Goal: Transaction & Acquisition: Purchase product/service

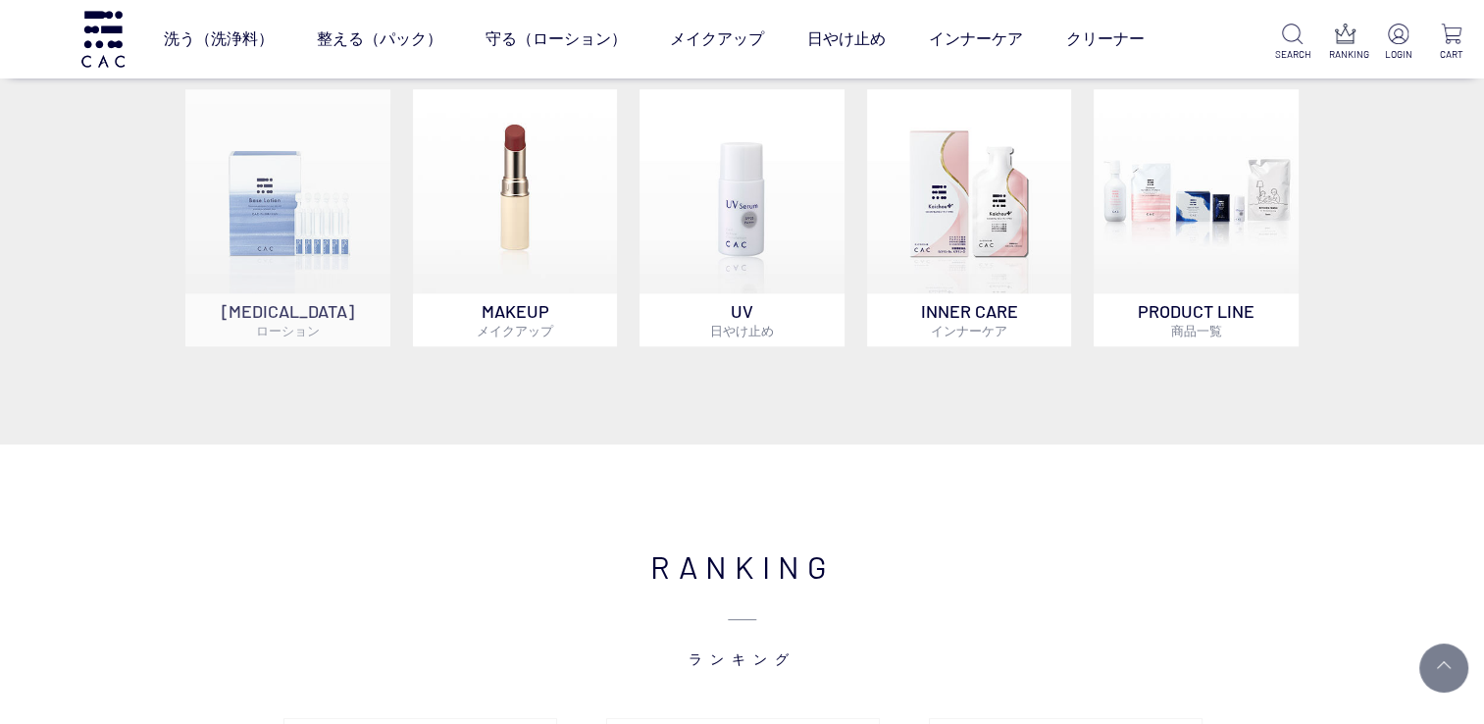
scroll to position [1177, 0]
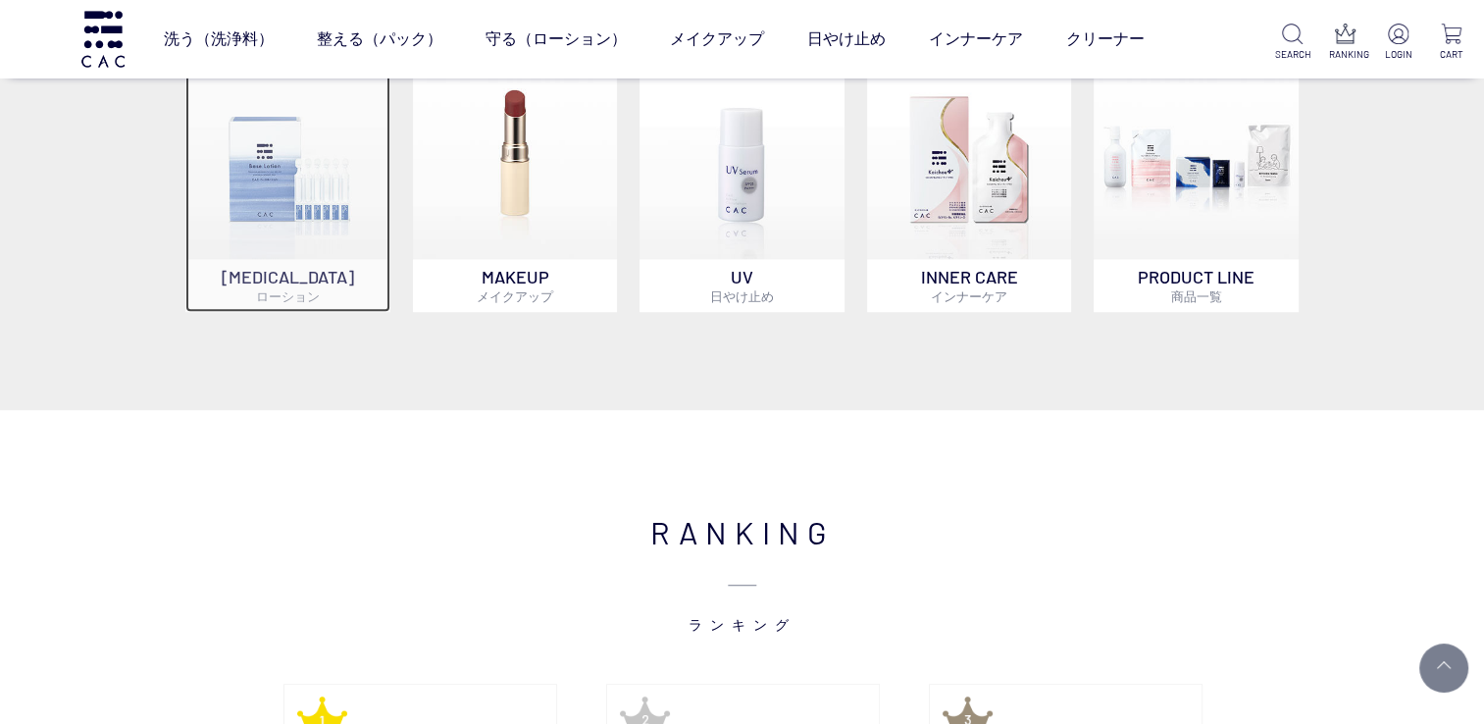
click at [290, 269] on p "SKIN CARE ローション" at bounding box center [287, 285] width 205 height 53
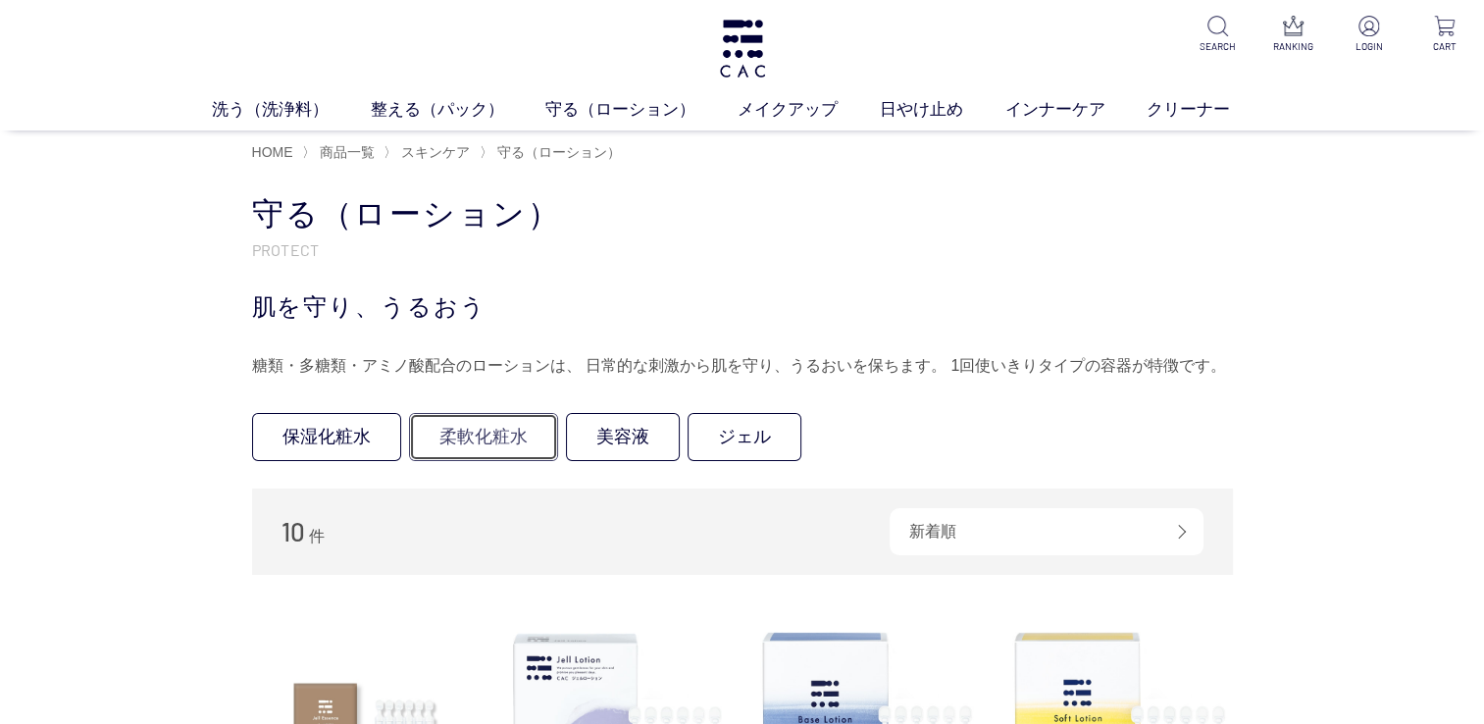
click at [447, 432] on link "柔軟化粧水" at bounding box center [483, 437] width 149 height 48
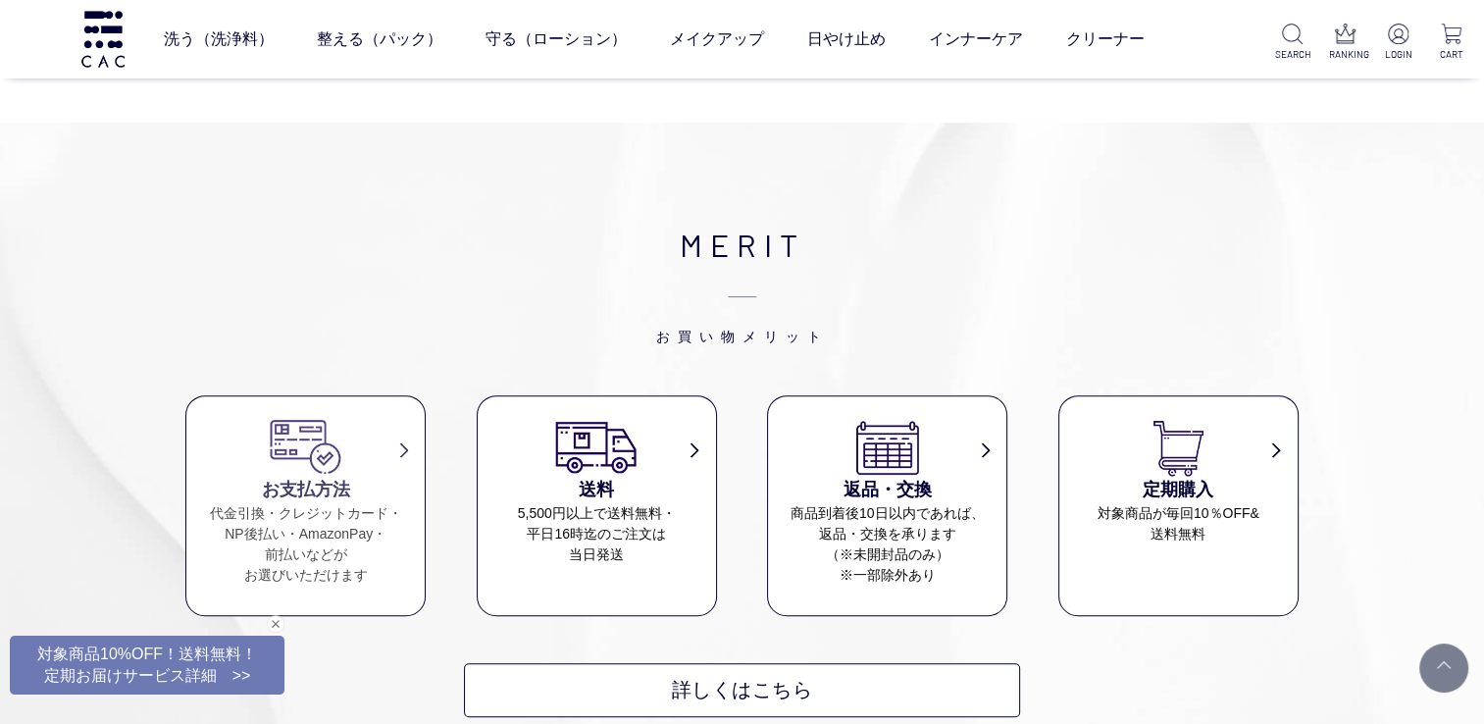
scroll to position [785, 0]
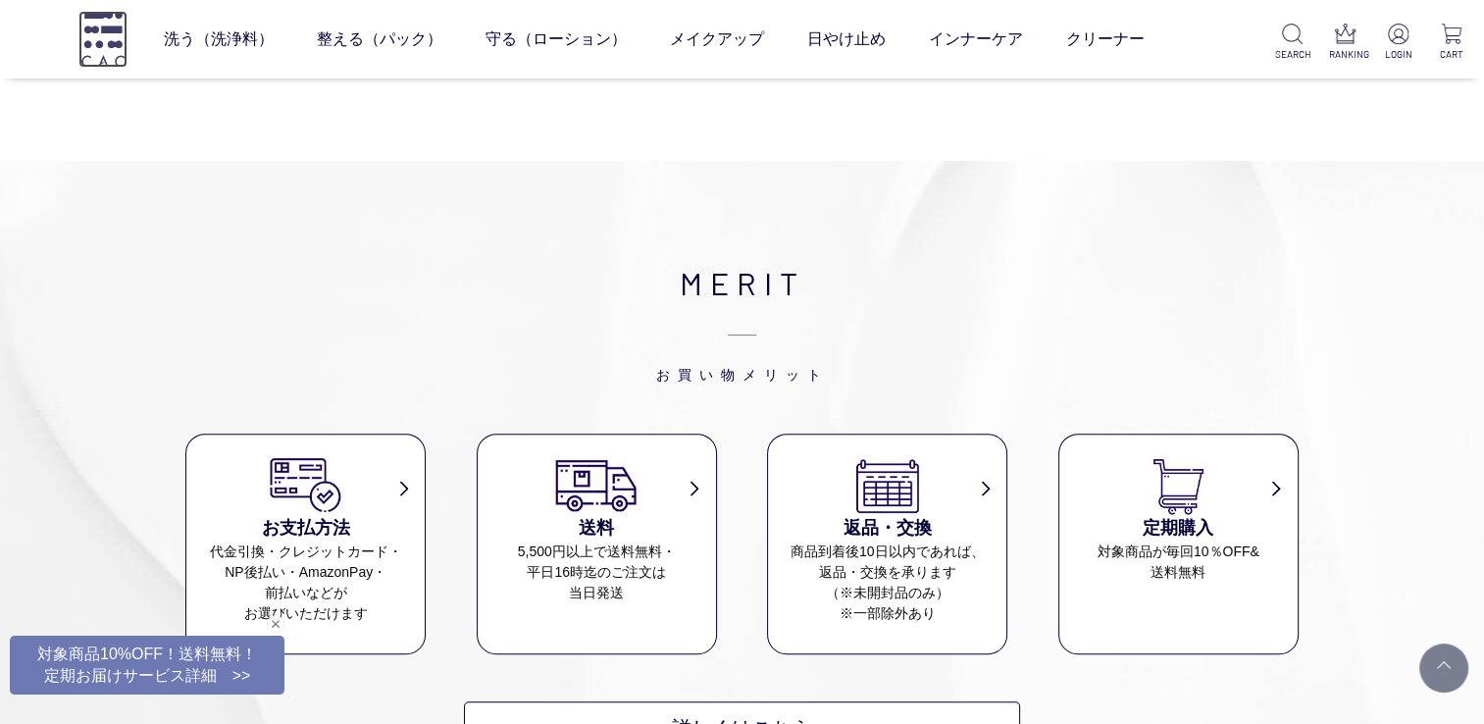
click at [111, 66] on img at bounding box center [102, 39] width 49 height 56
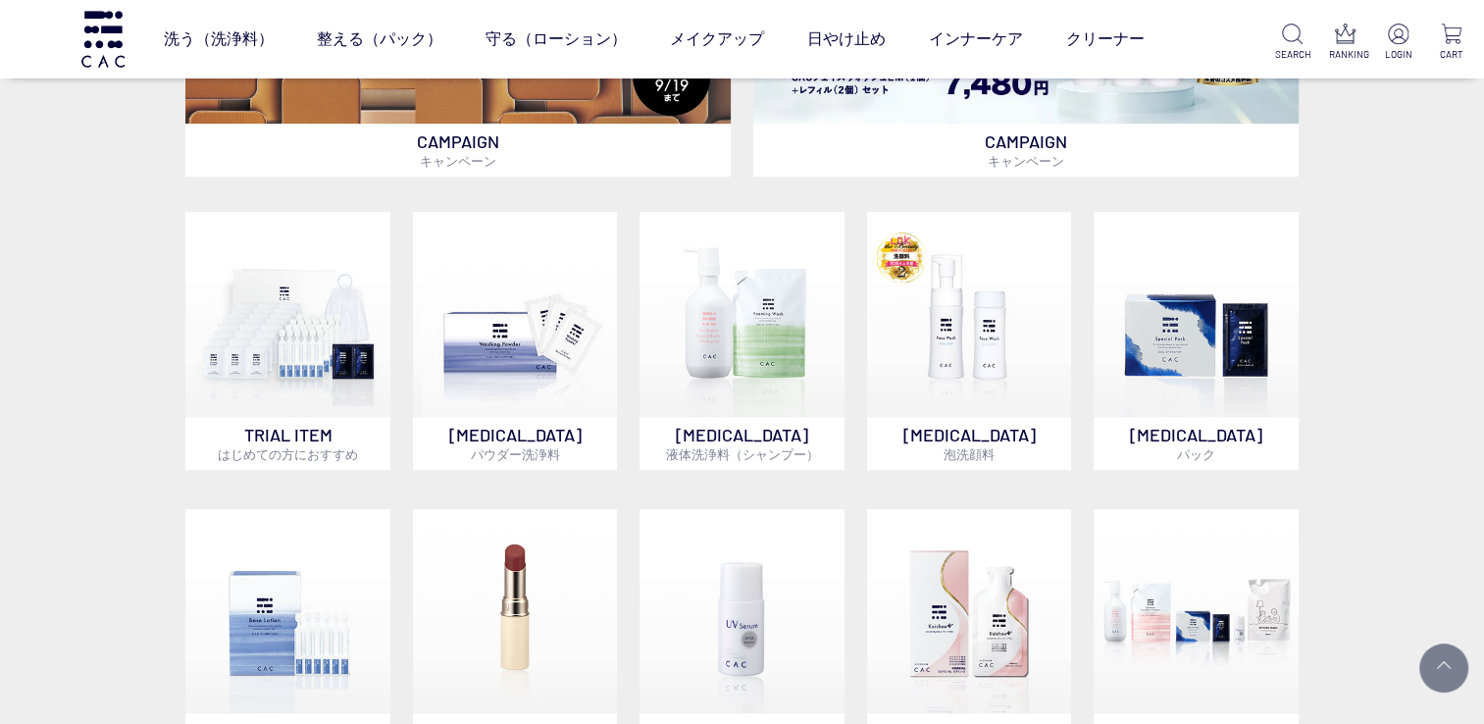
scroll to position [785, 0]
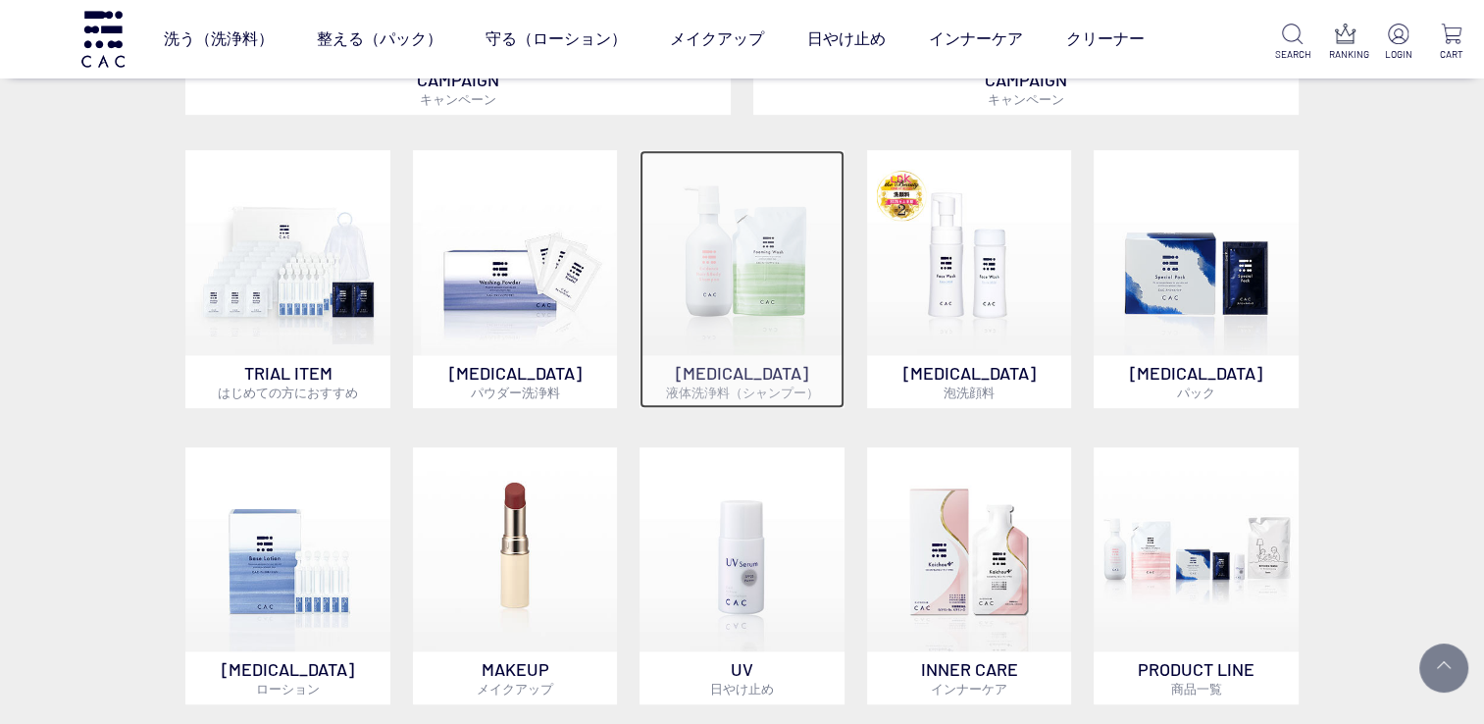
click at [729, 252] on img at bounding box center [741, 252] width 205 height 205
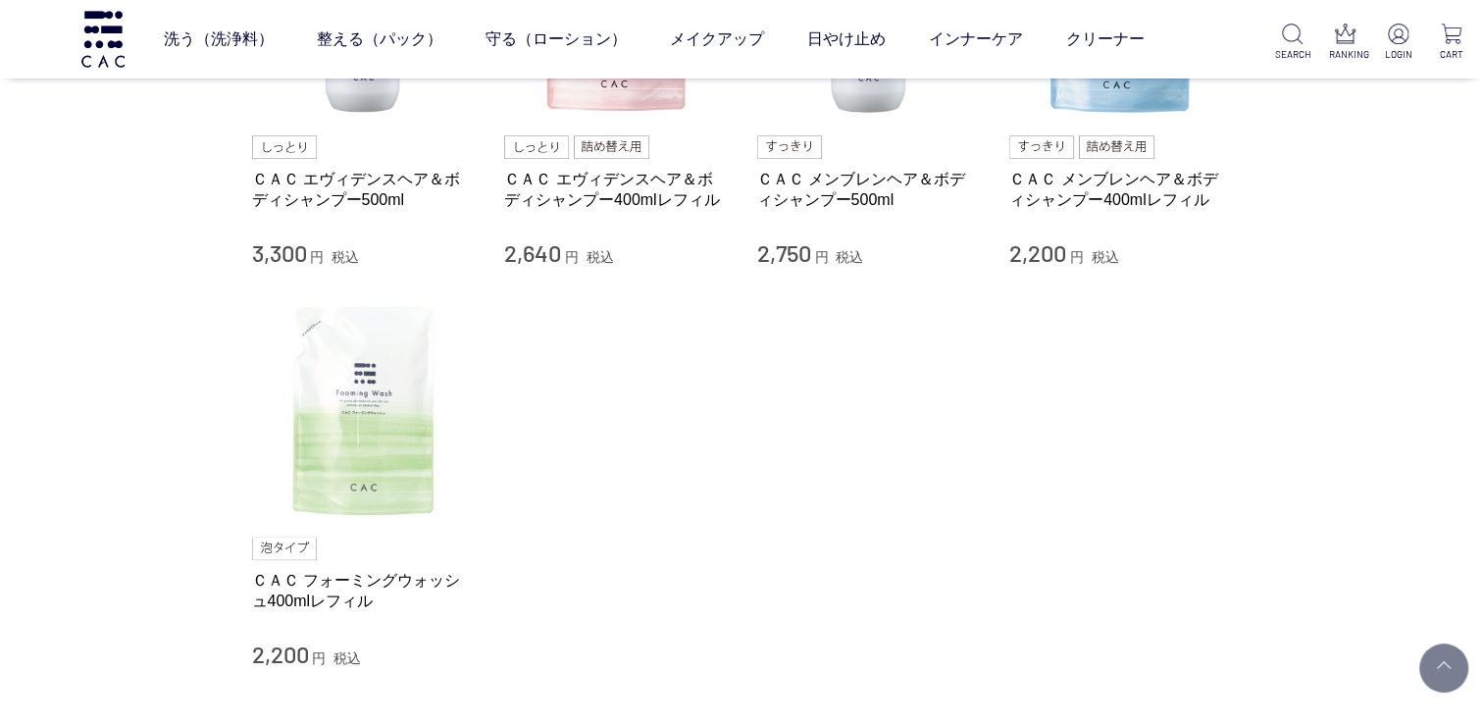
scroll to position [392, 0]
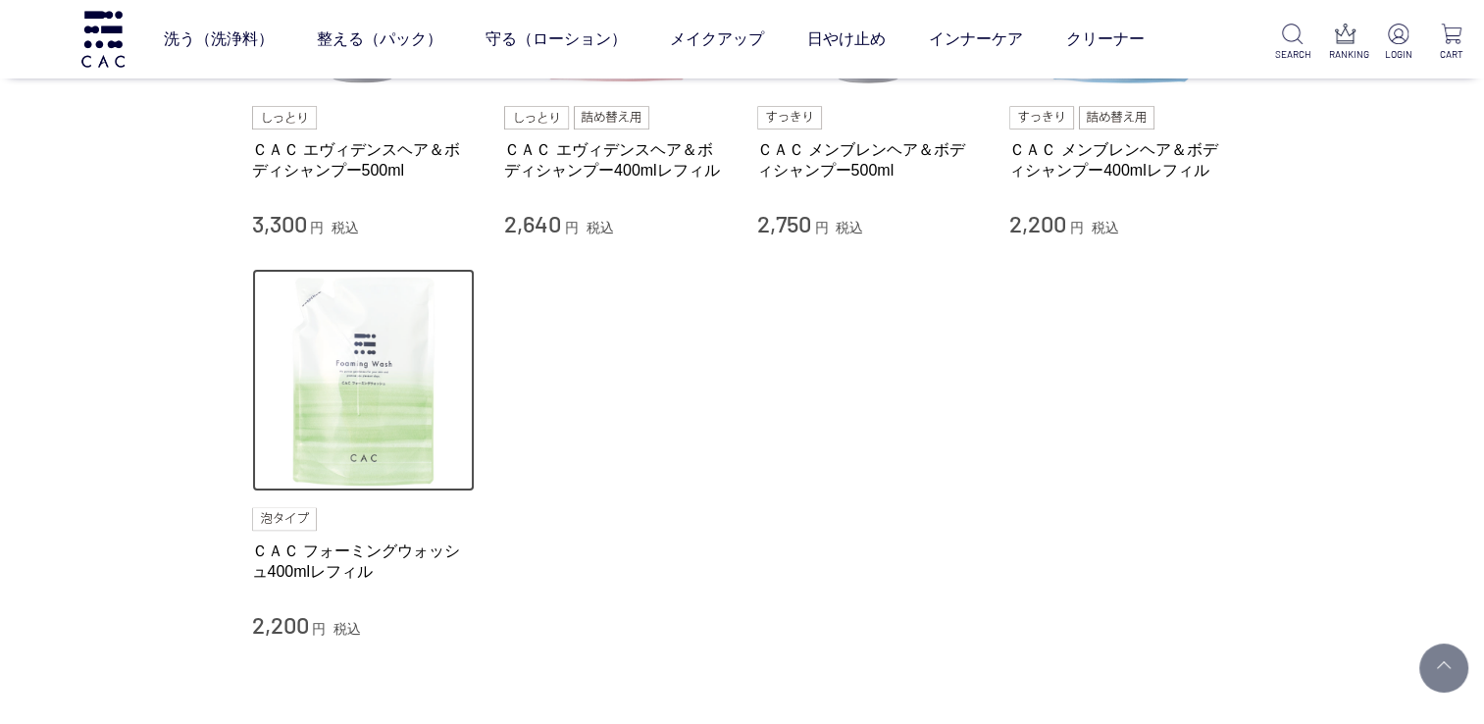
click at [357, 386] on img at bounding box center [364, 381] width 224 height 224
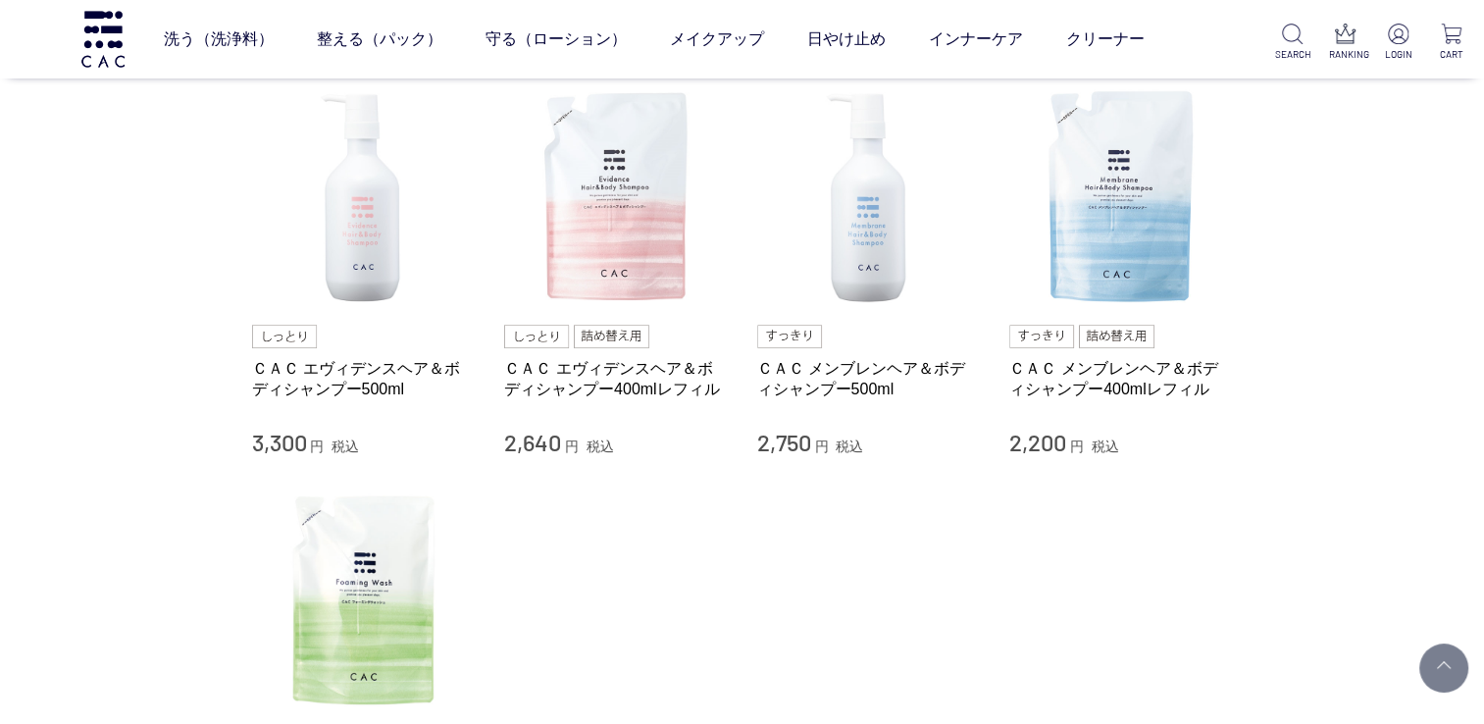
scroll to position [196, 0]
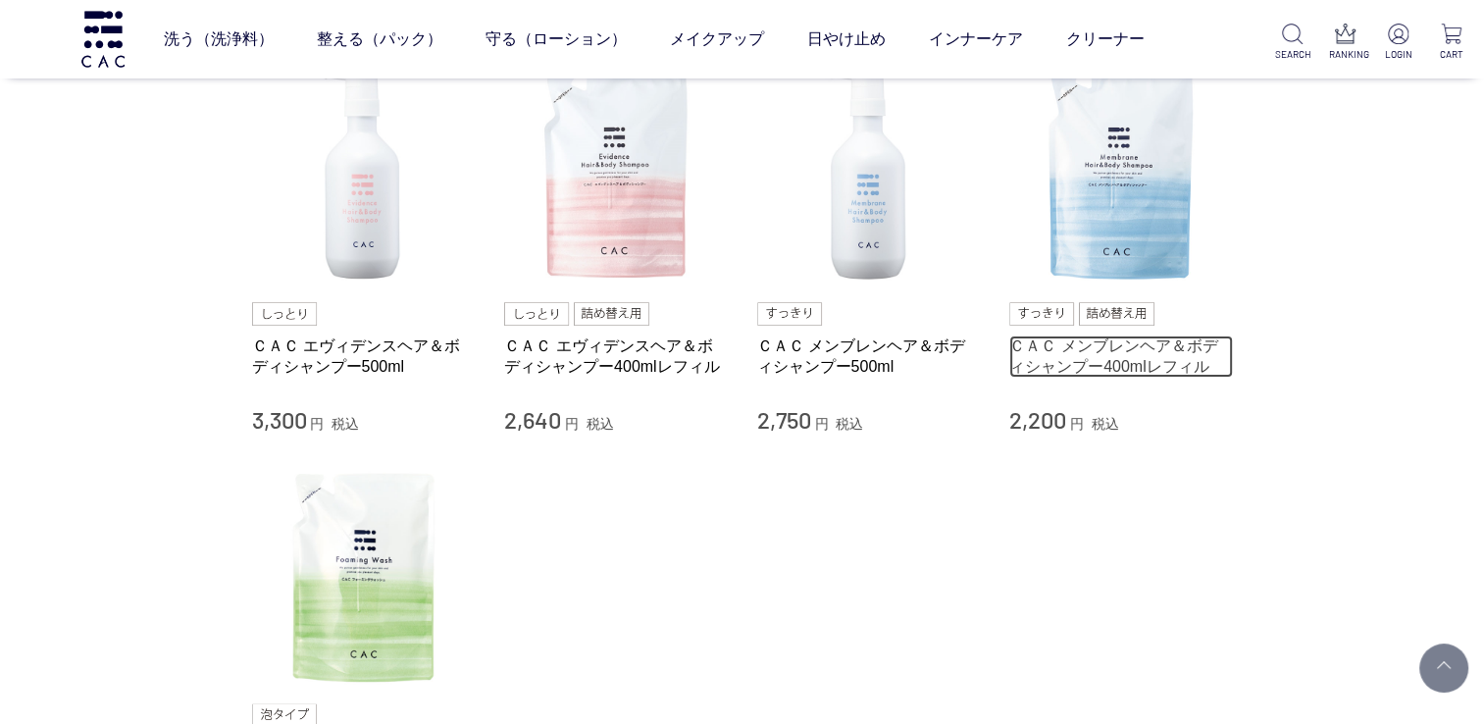
click at [1130, 348] on link "ＣＡＣ メンブレンヘア＆ボディシャンプー400mlレフィル" at bounding box center [1121, 356] width 224 height 42
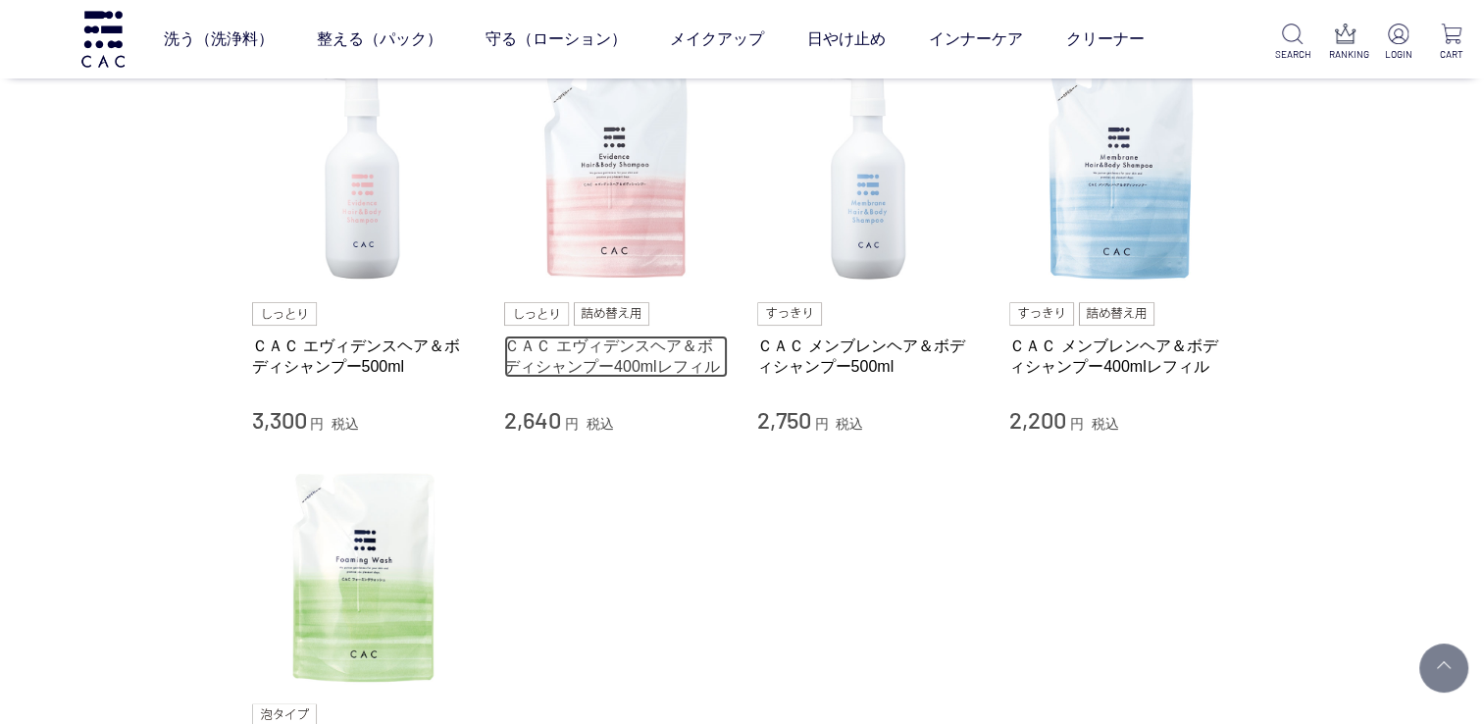
click at [607, 346] on link "ＣＡＣ エヴィデンスヘア＆ボディシャンプー400mlレフィル" at bounding box center [616, 356] width 224 height 42
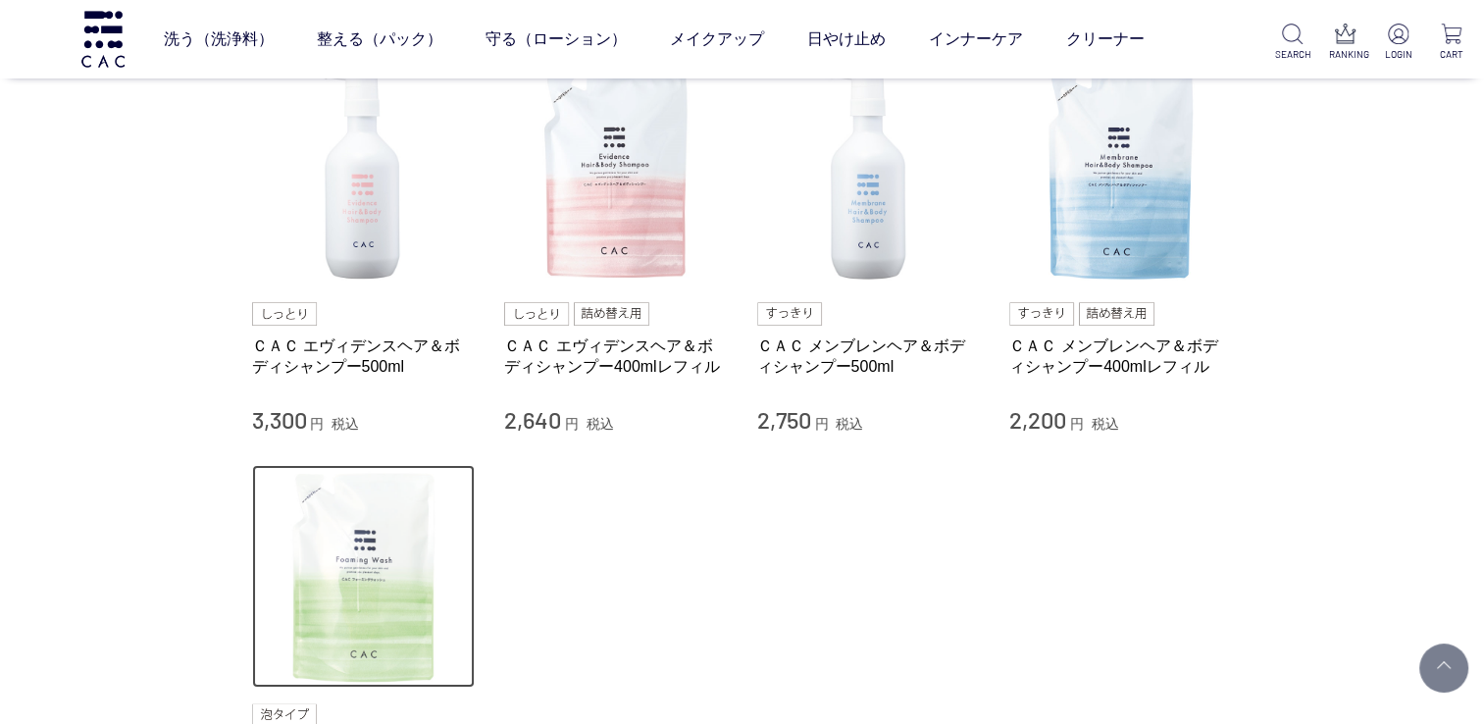
click at [367, 504] on img at bounding box center [364, 577] width 224 height 224
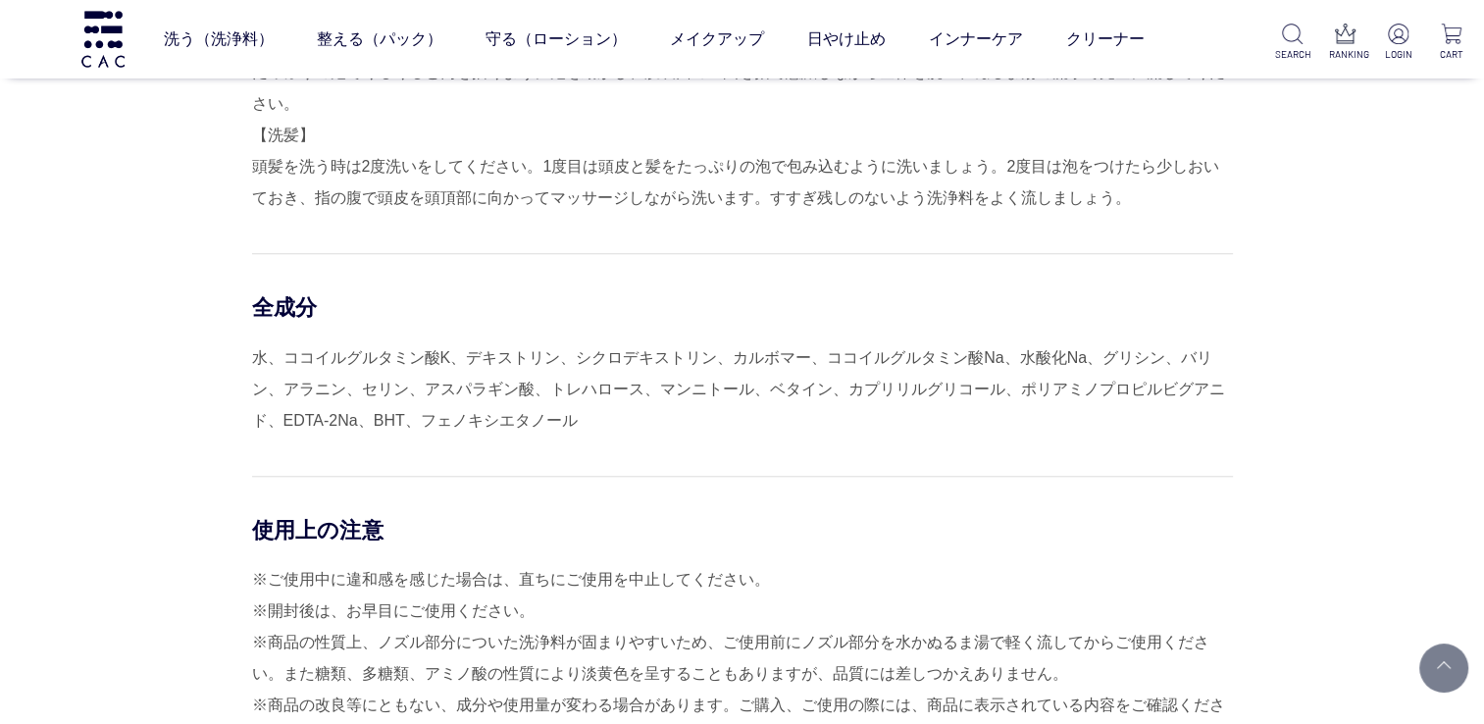
scroll to position [1667, 0]
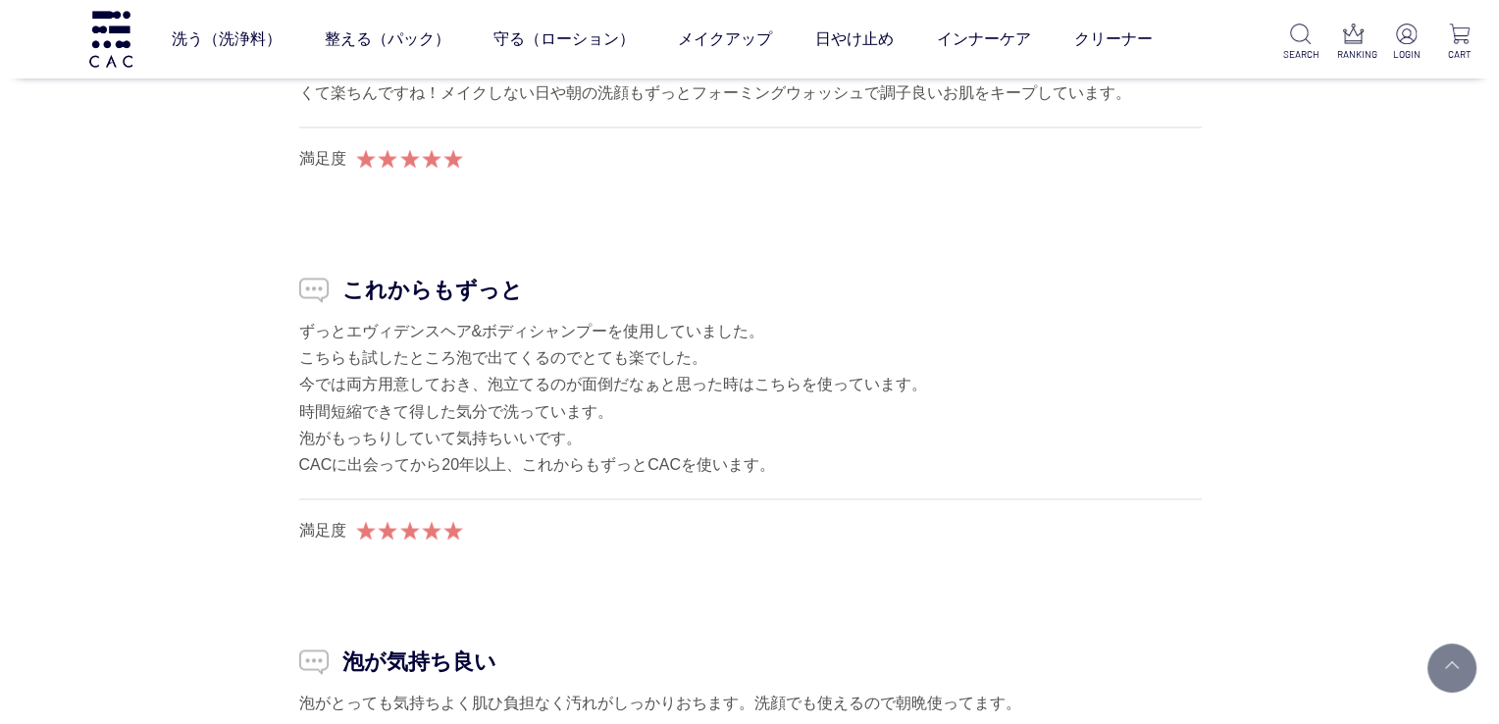
scroll to position [2550, 0]
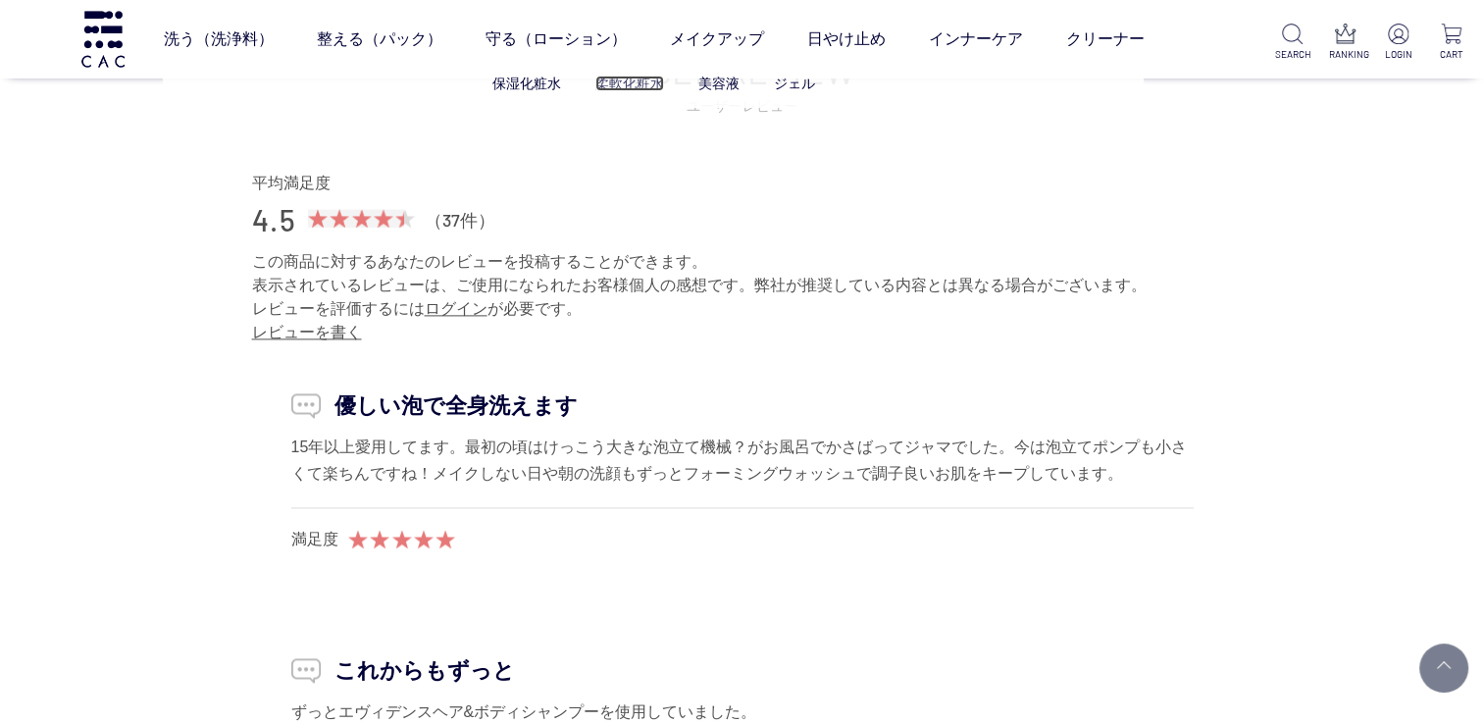
click at [647, 86] on link "柔軟化粧水" at bounding box center [629, 84] width 69 height 16
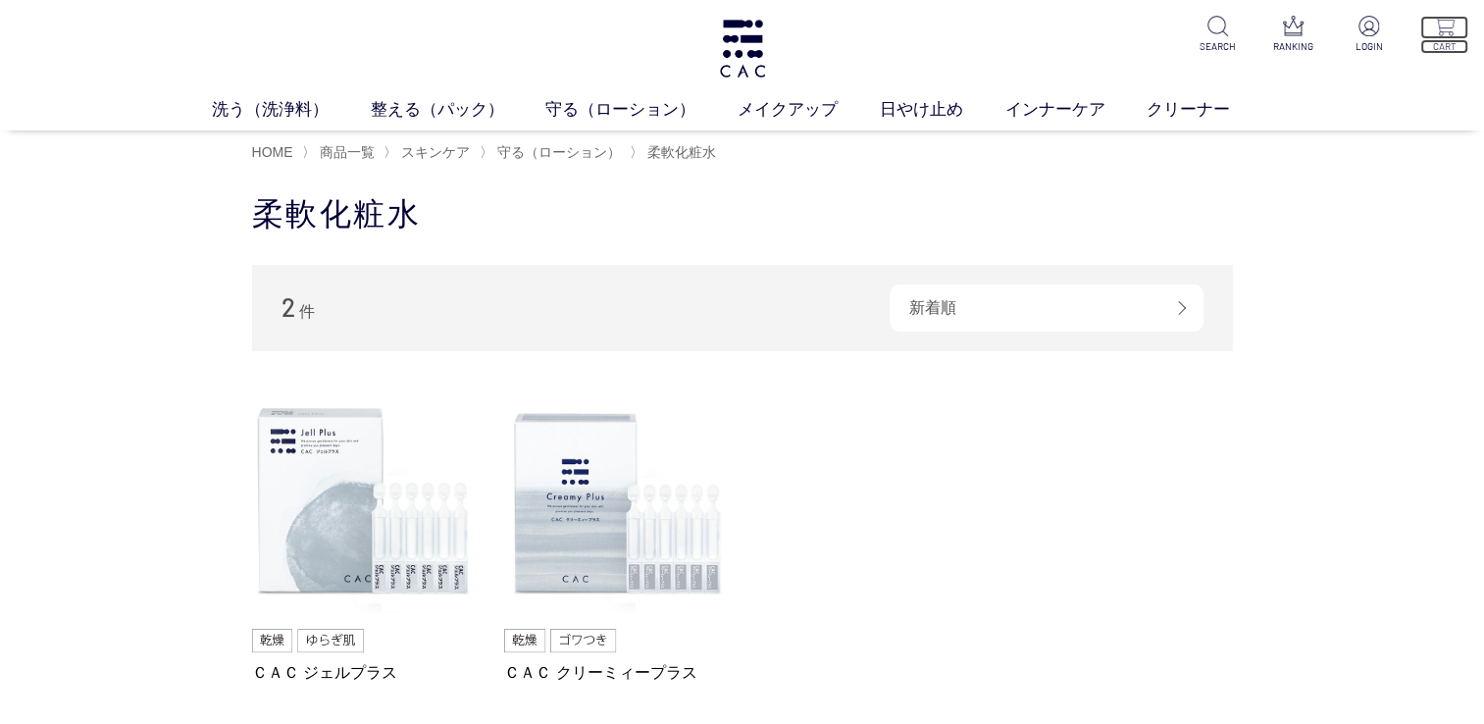
click at [1452, 41] on p "CART" at bounding box center [1444, 46] width 48 height 15
click at [1374, 41] on p "LOGIN" at bounding box center [1369, 46] width 48 height 15
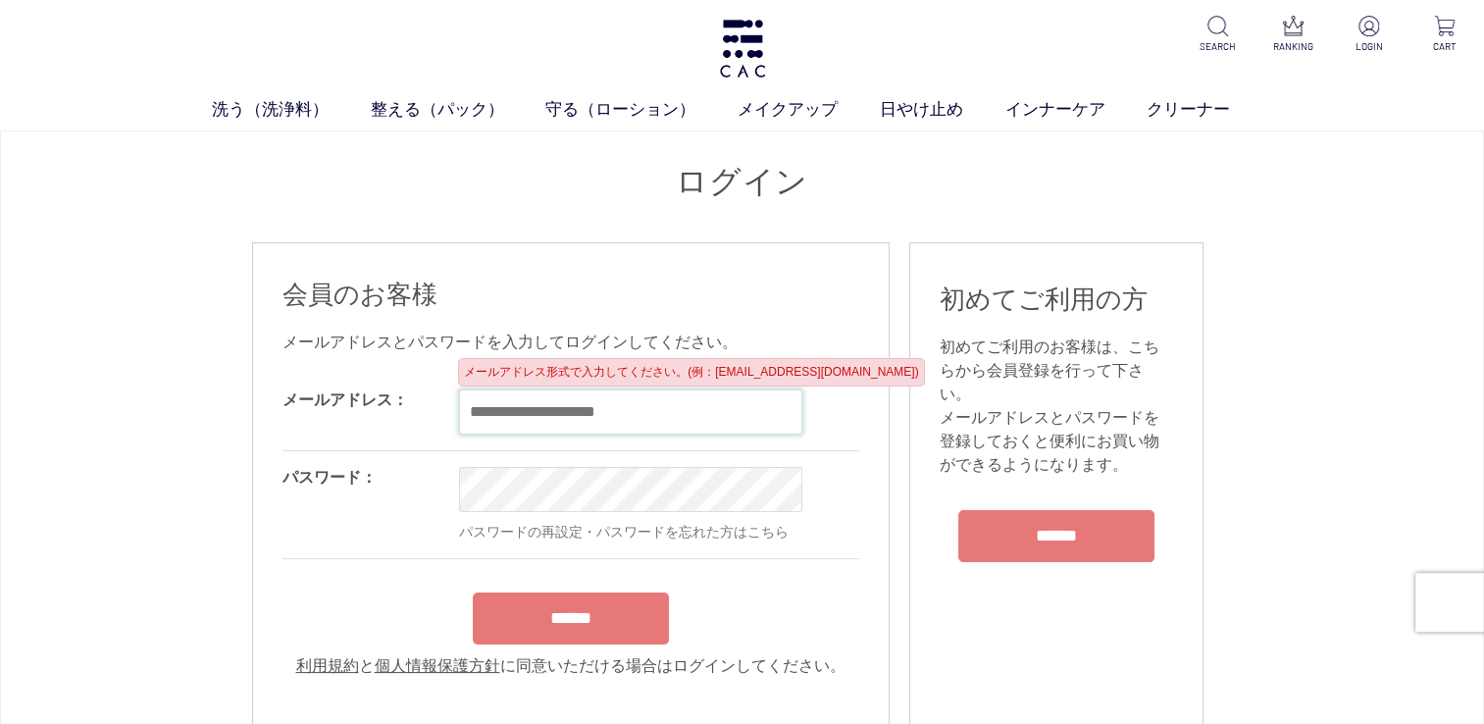
click at [521, 408] on input "email" at bounding box center [630, 411] width 343 height 45
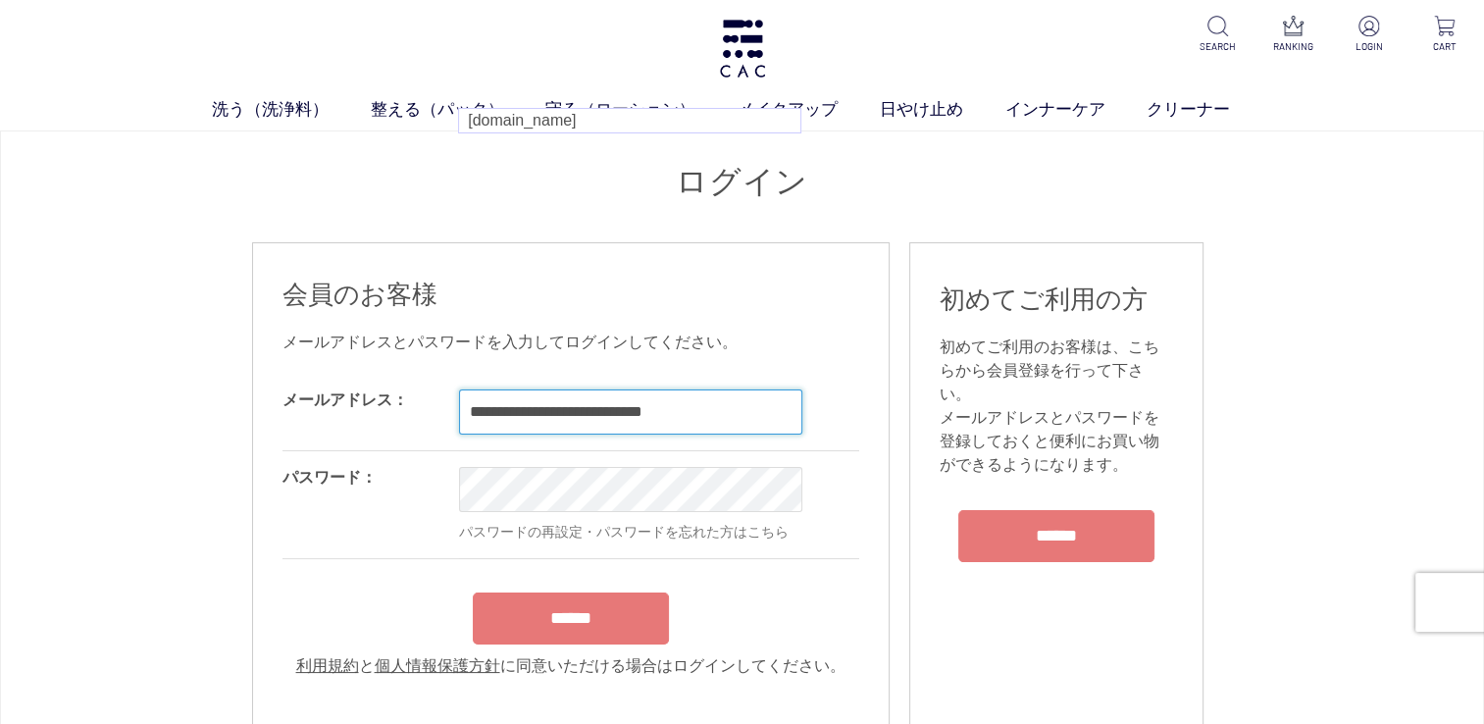
type input "**********"
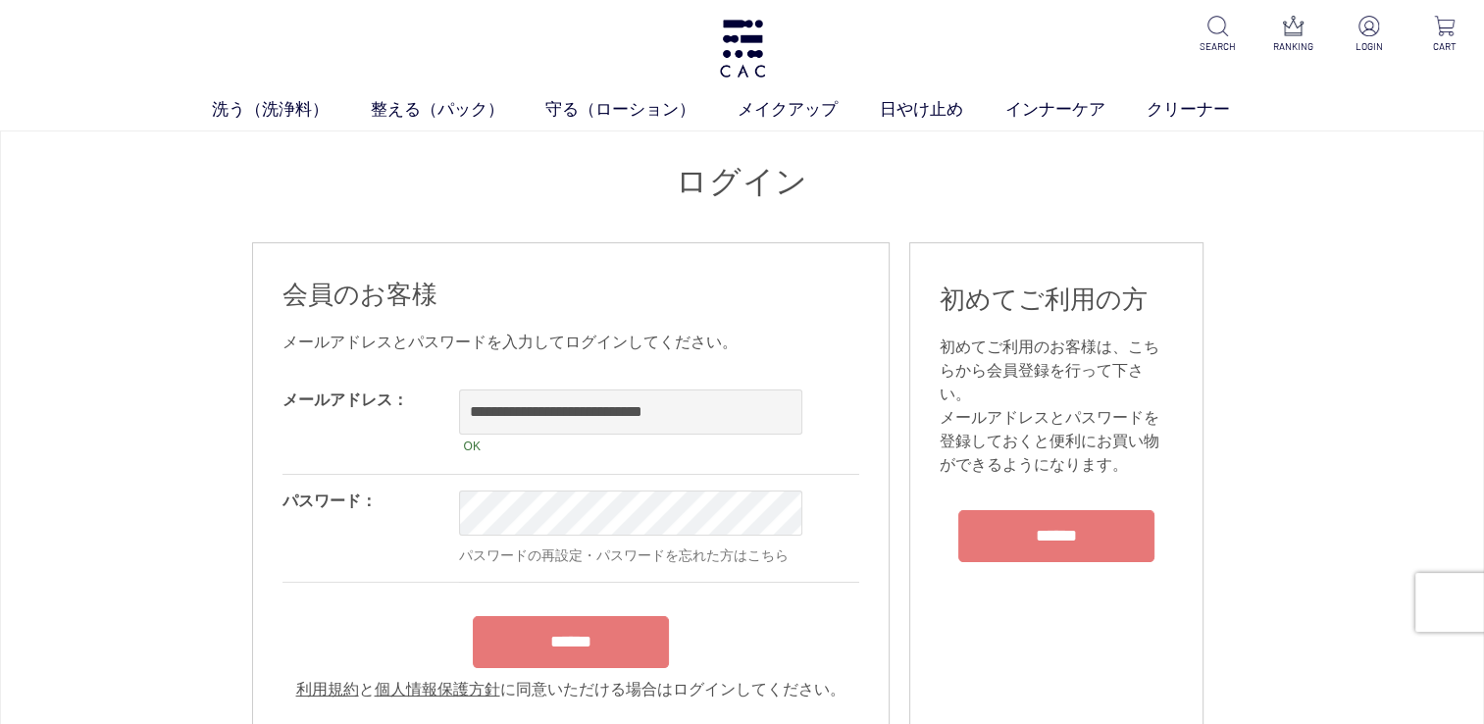
click at [563, 634] on form "**********" at bounding box center [570, 538] width 577 height 328
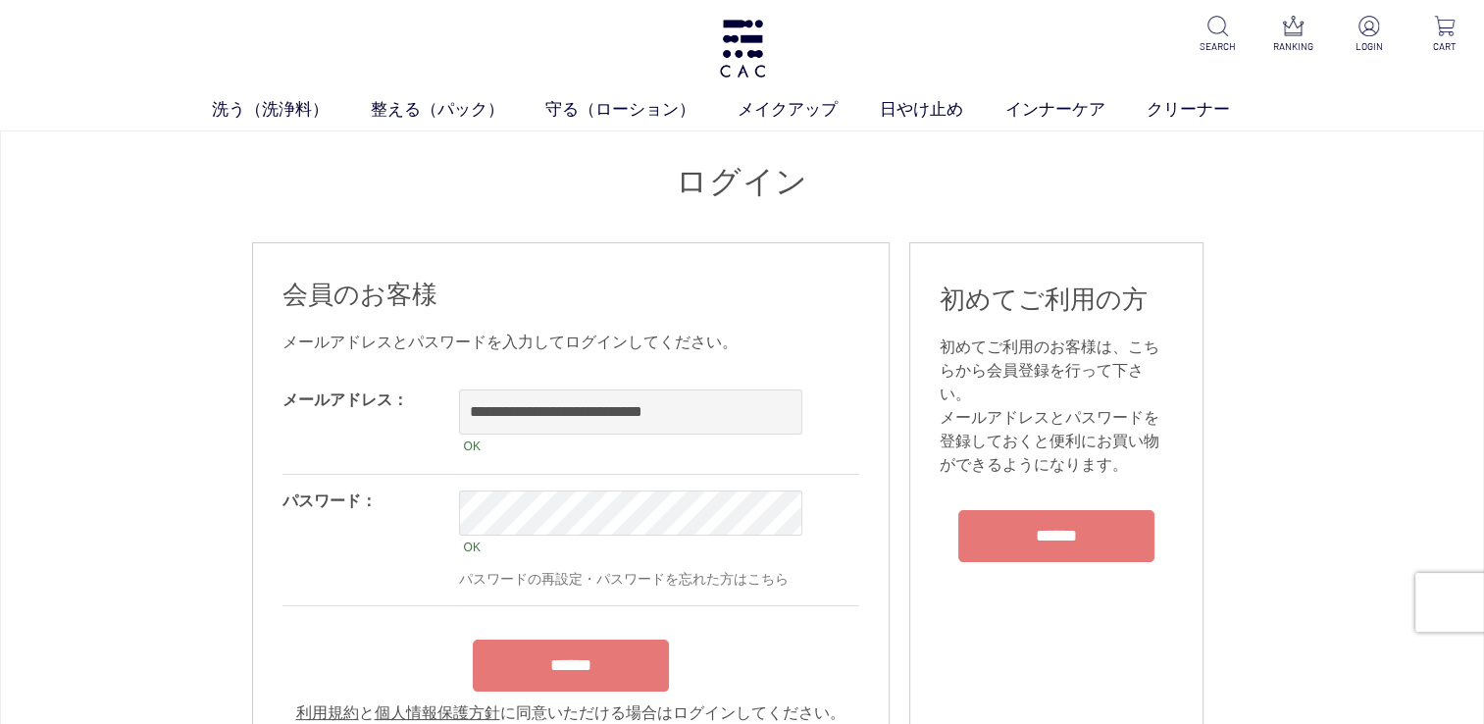
click at [586, 678] on input "******" at bounding box center [571, 665] width 196 height 52
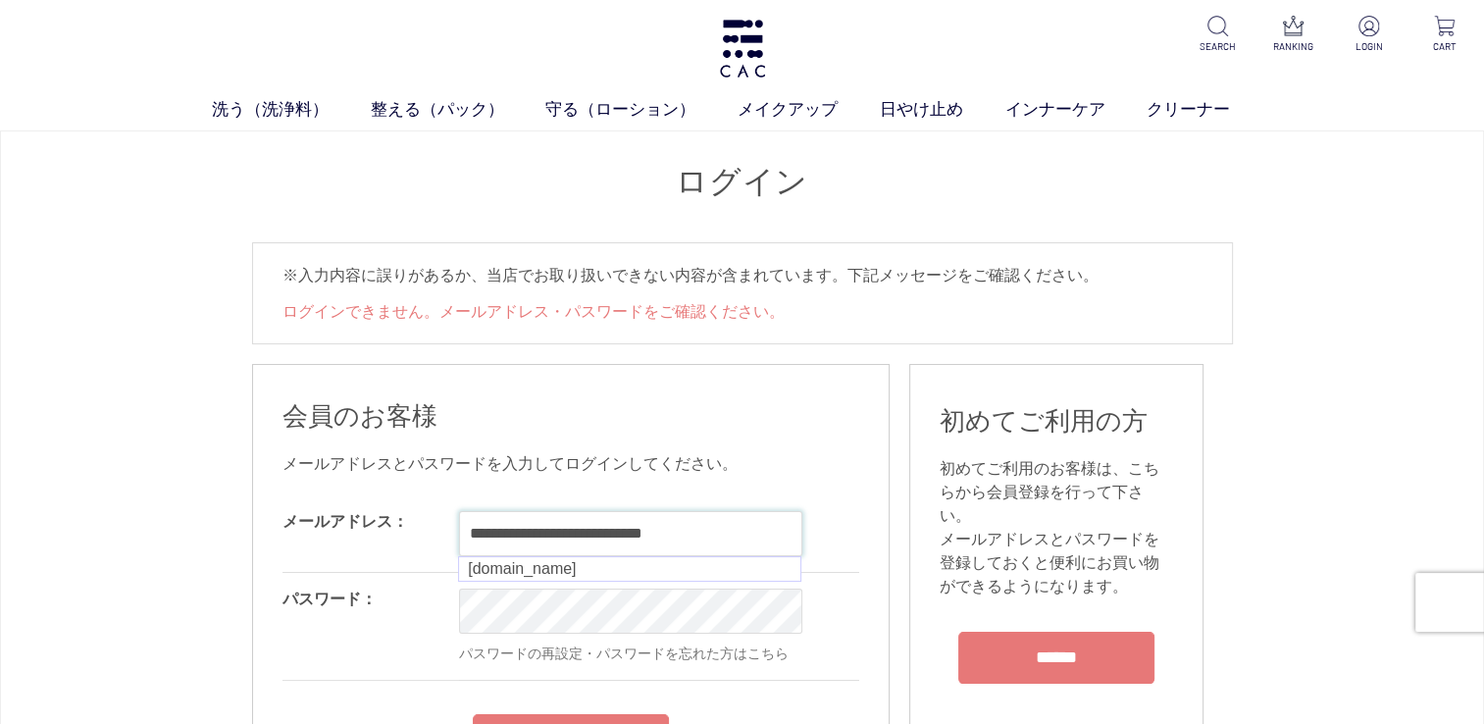
type input "**********"
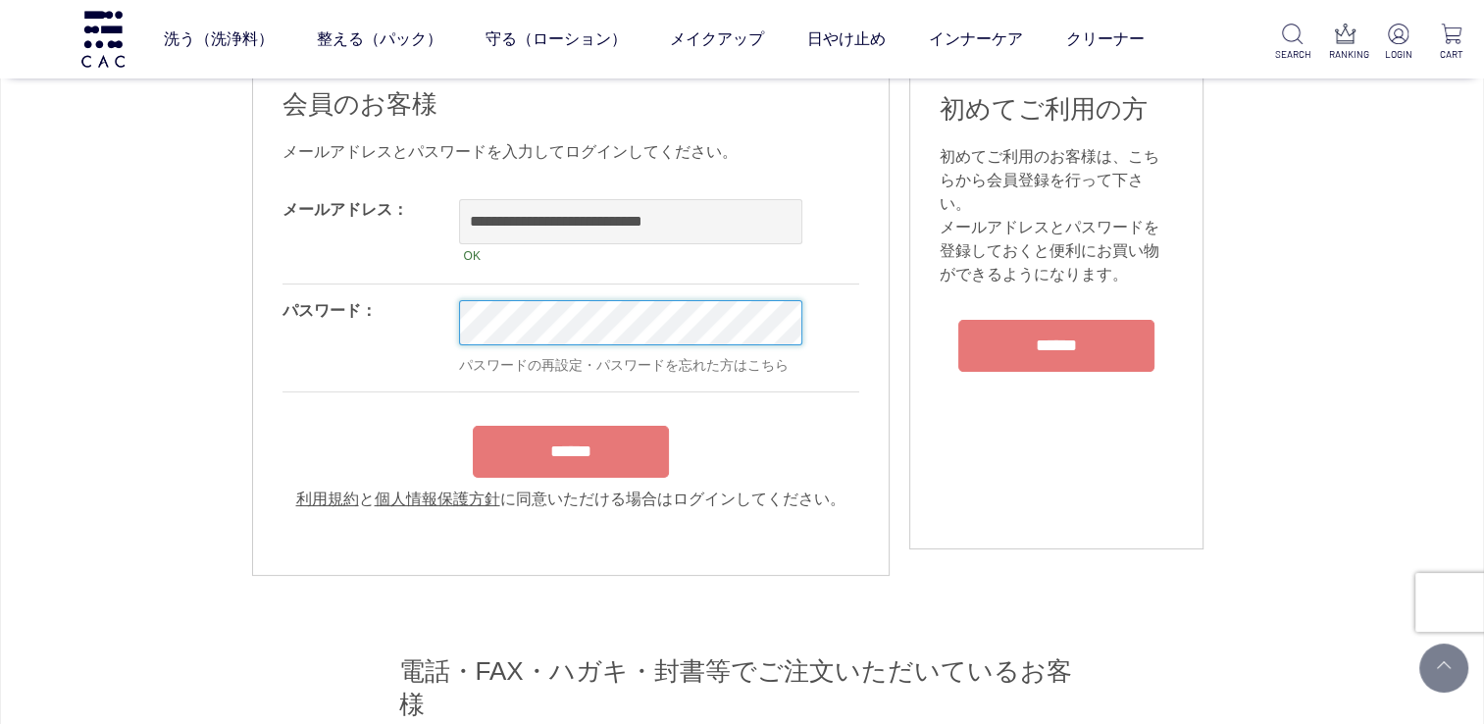
scroll to position [196, 0]
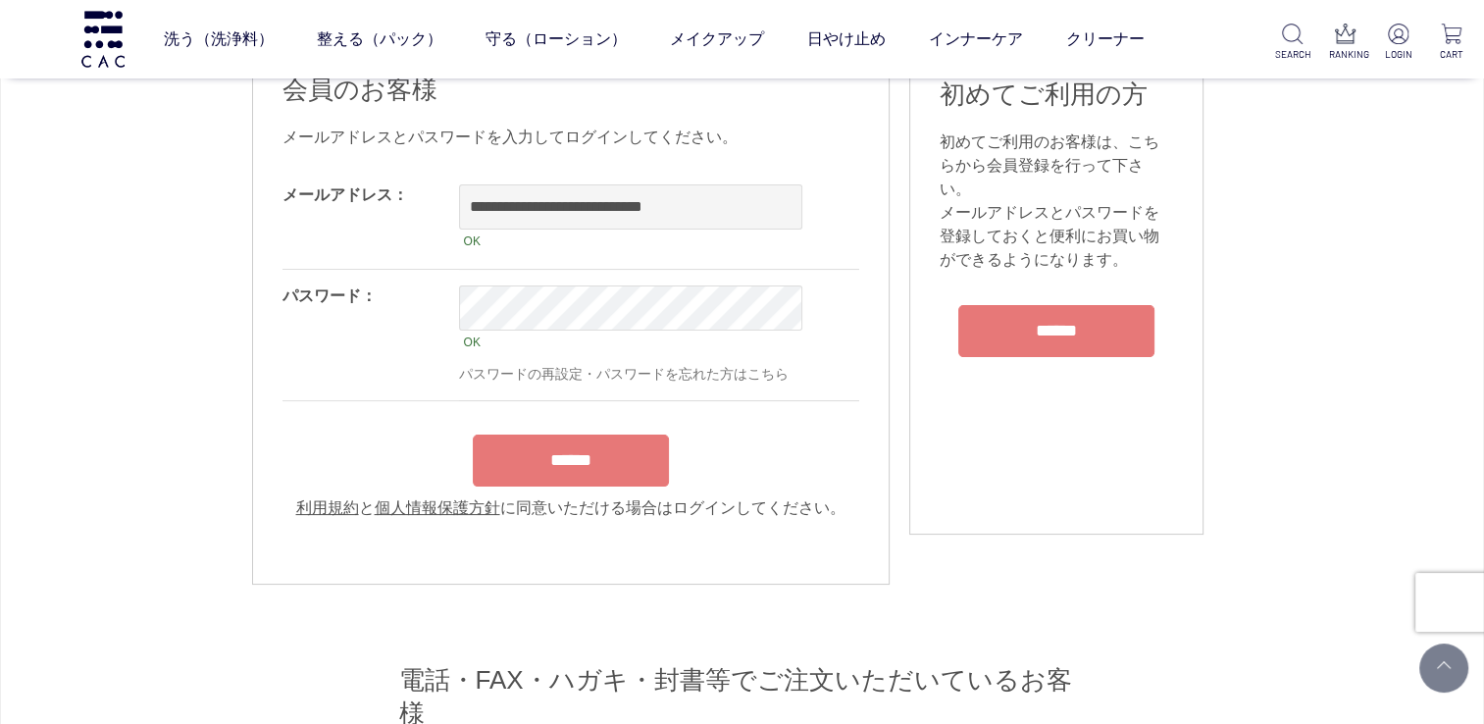
click at [578, 441] on div "******" at bounding box center [570, 456] width 577 height 62
click at [573, 484] on input "******" at bounding box center [571, 460] width 196 height 52
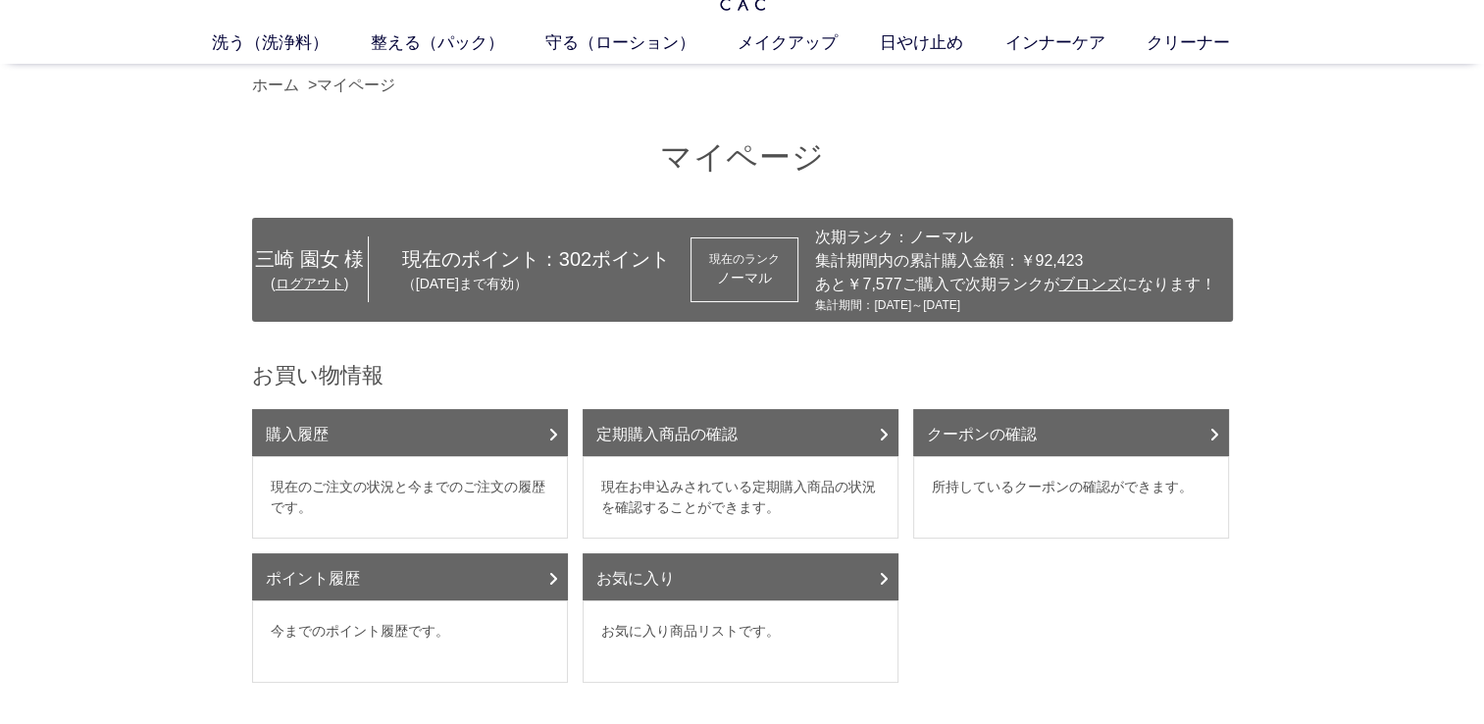
scroll to position [98, 0]
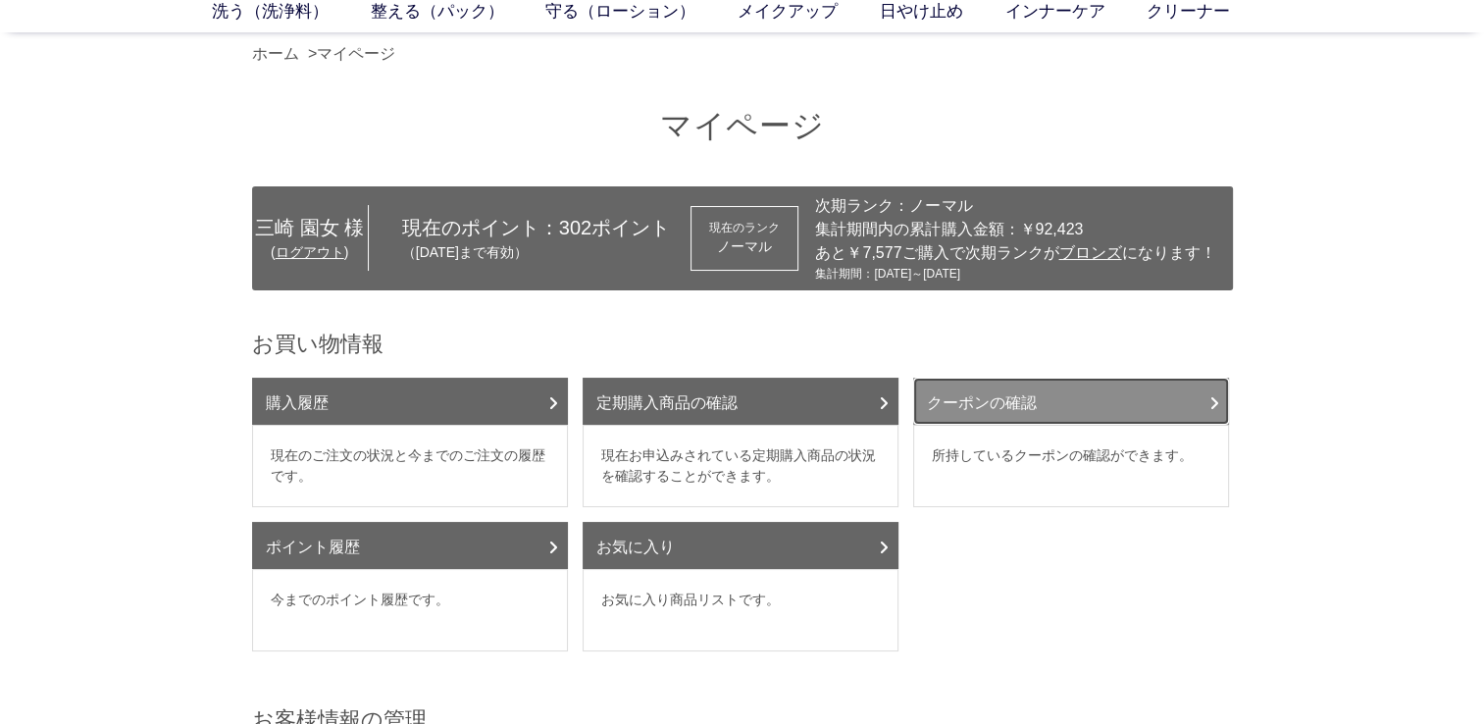
click at [1008, 390] on link "クーポンの確認" at bounding box center [1071, 401] width 316 height 47
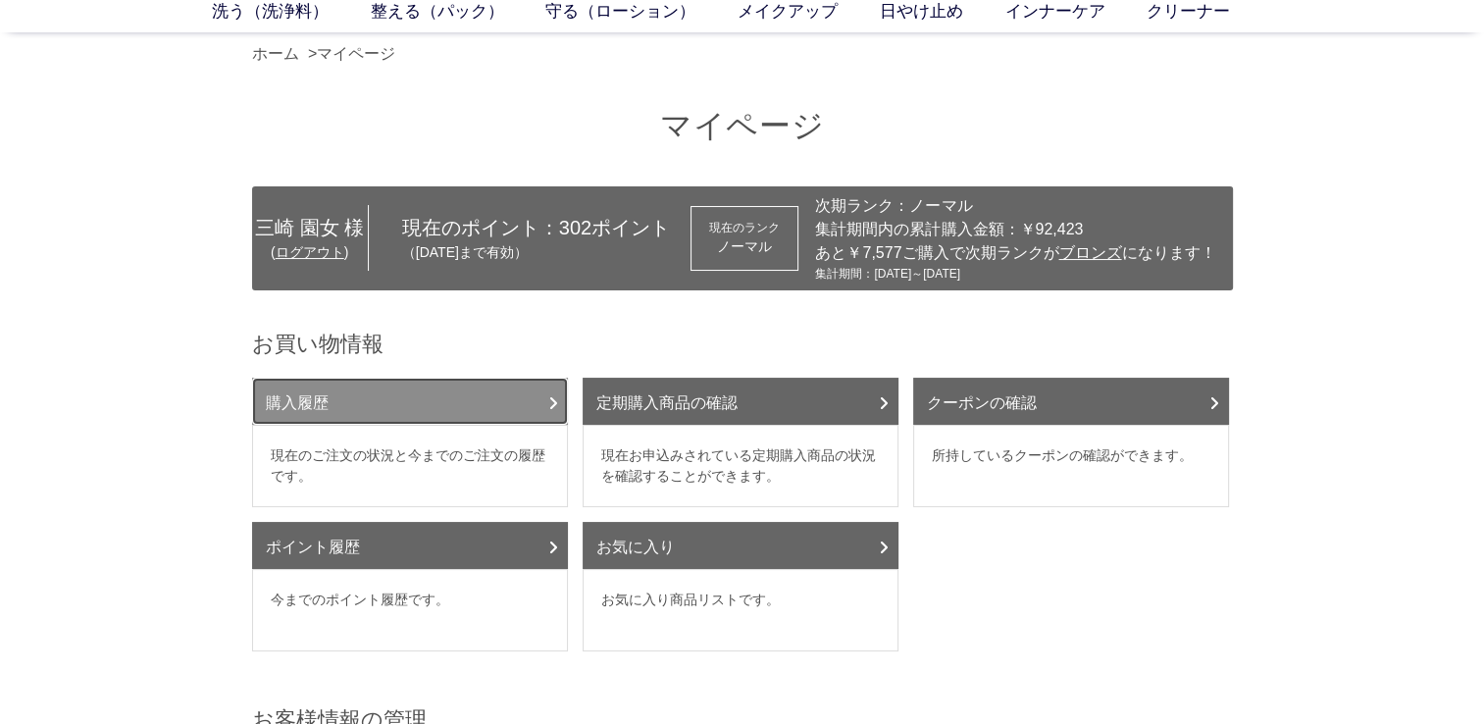
click at [313, 398] on link "購入履歴" at bounding box center [410, 401] width 316 height 47
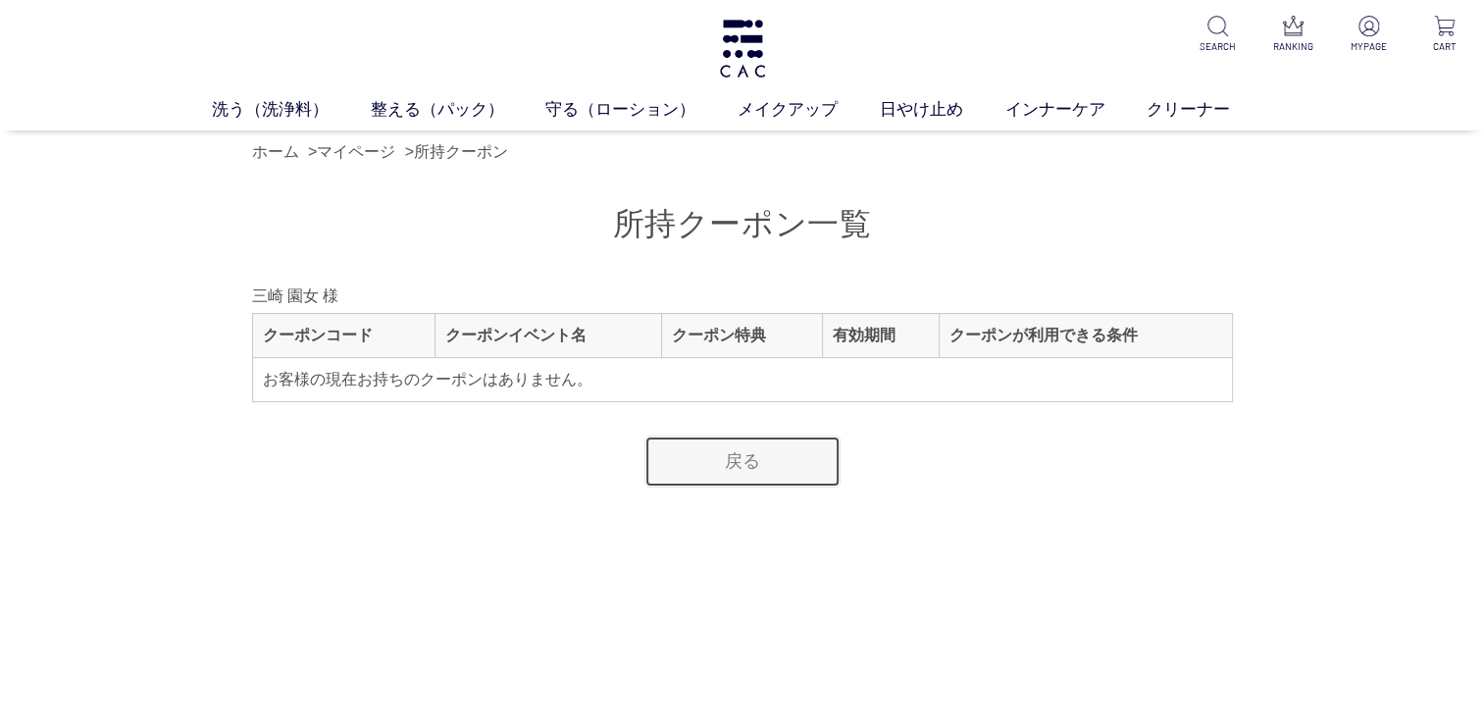
click at [750, 461] on link "戻る" at bounding box center [742, 461] width 196 height 52
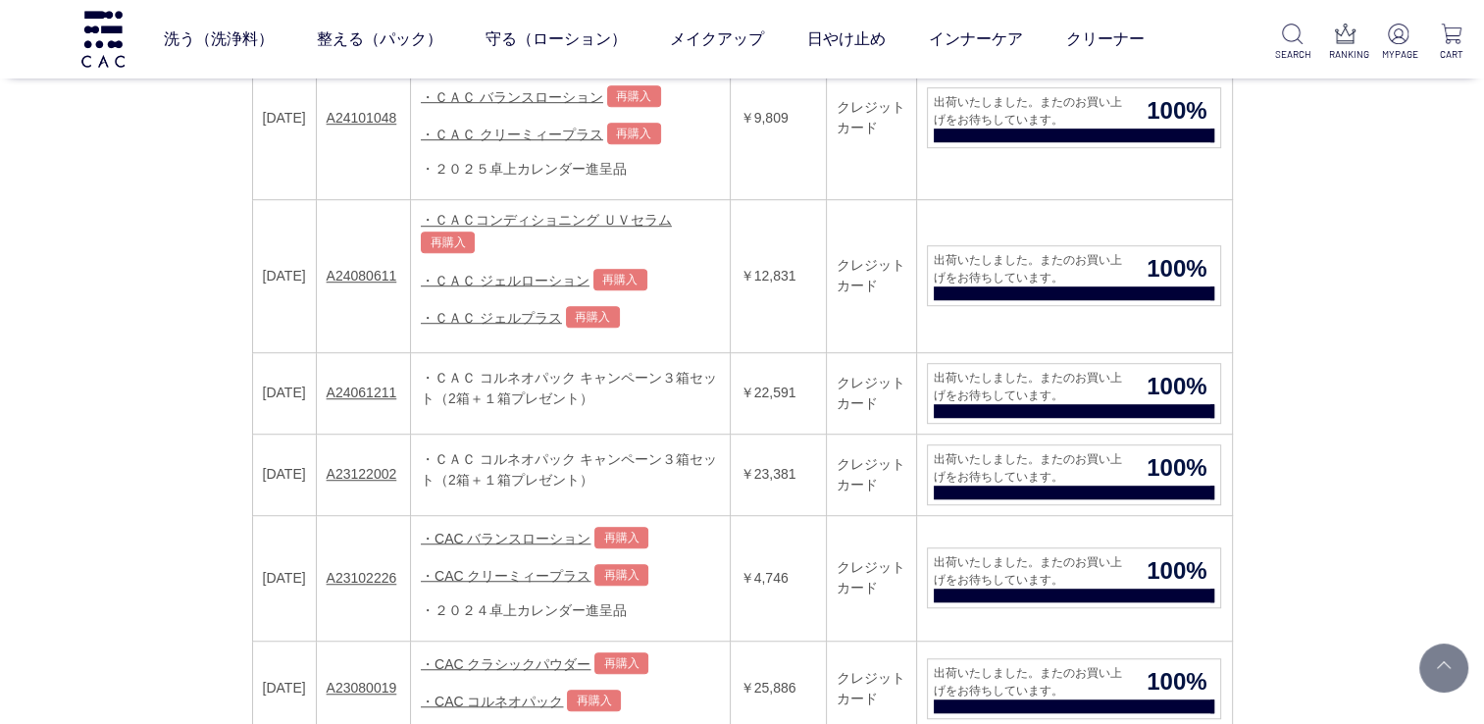
scroll to position [1275, 0]
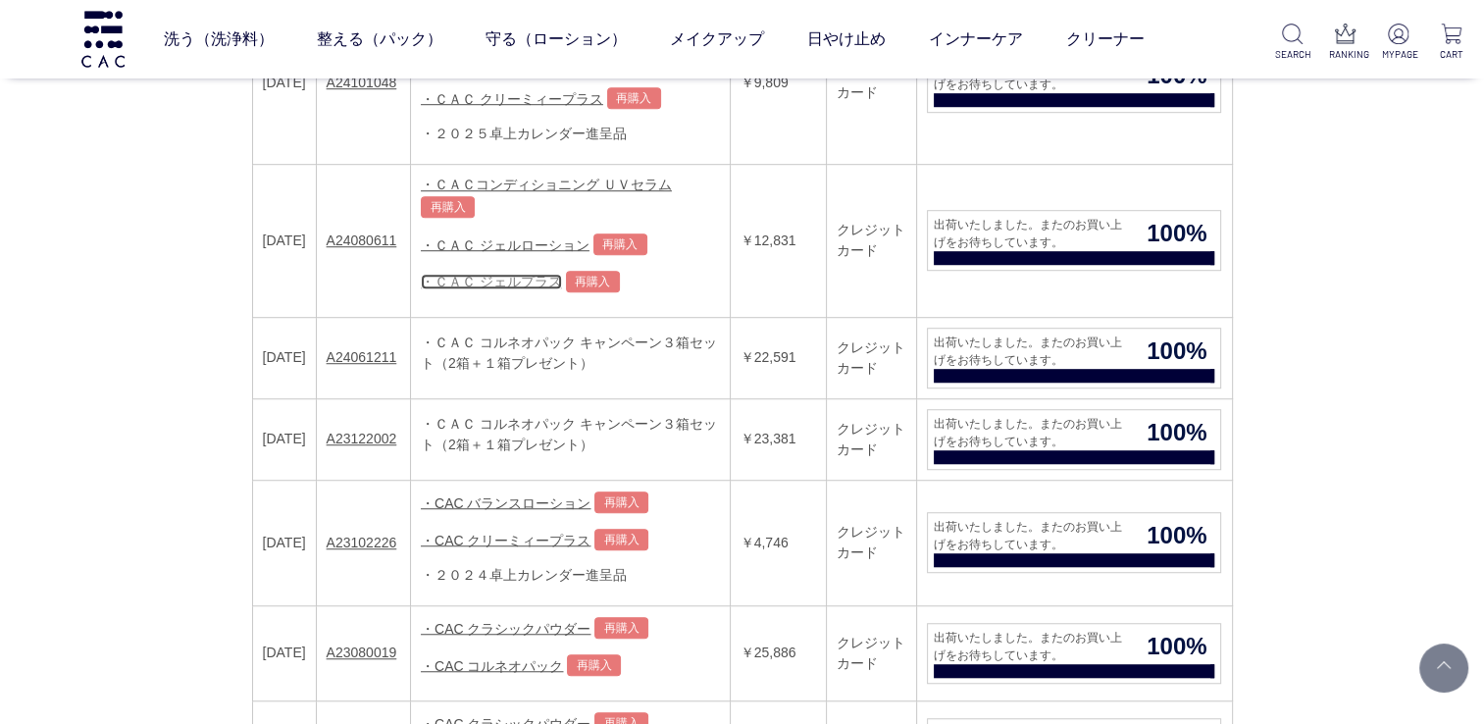
click at [548, 274] on link "・ＣＡＣ ジェルプラス" at bounding box center [491, 282] width 141 height 16
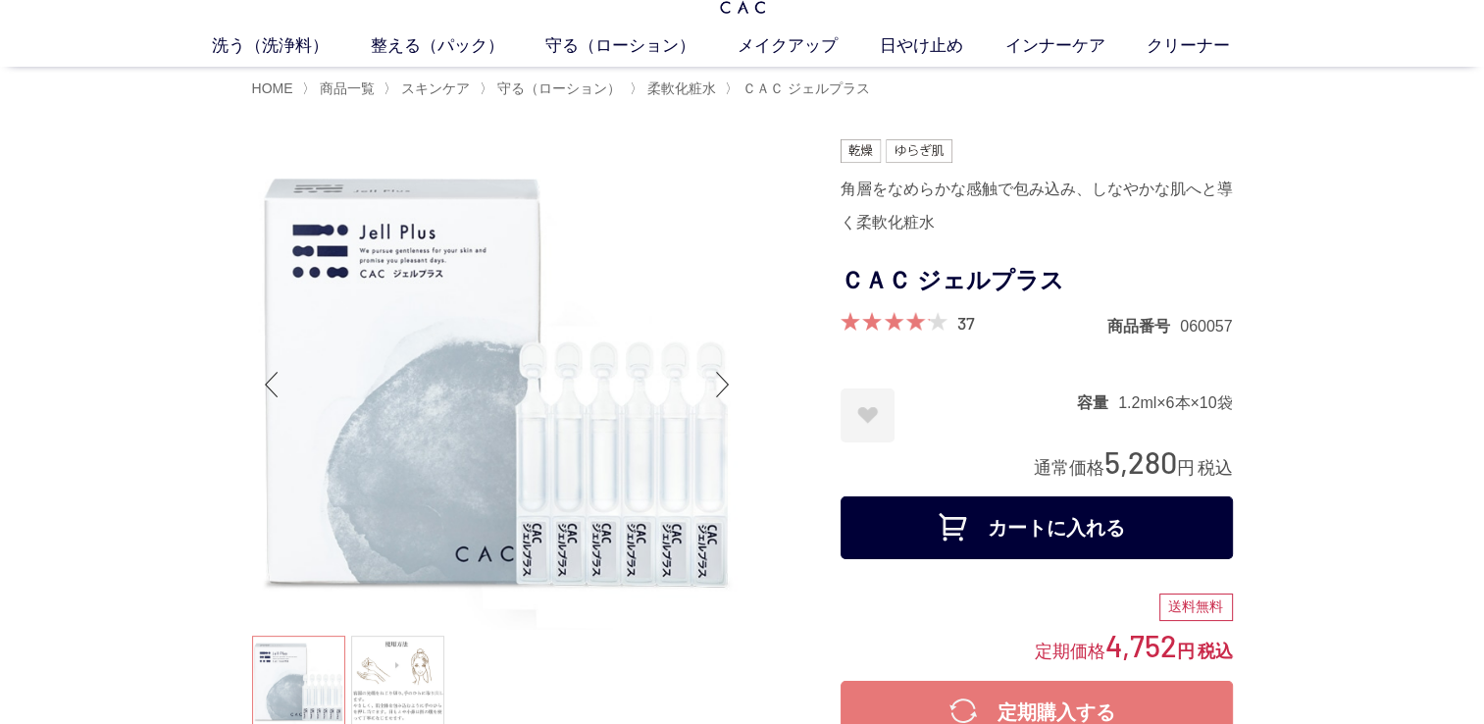
scroll to position [98, 0]
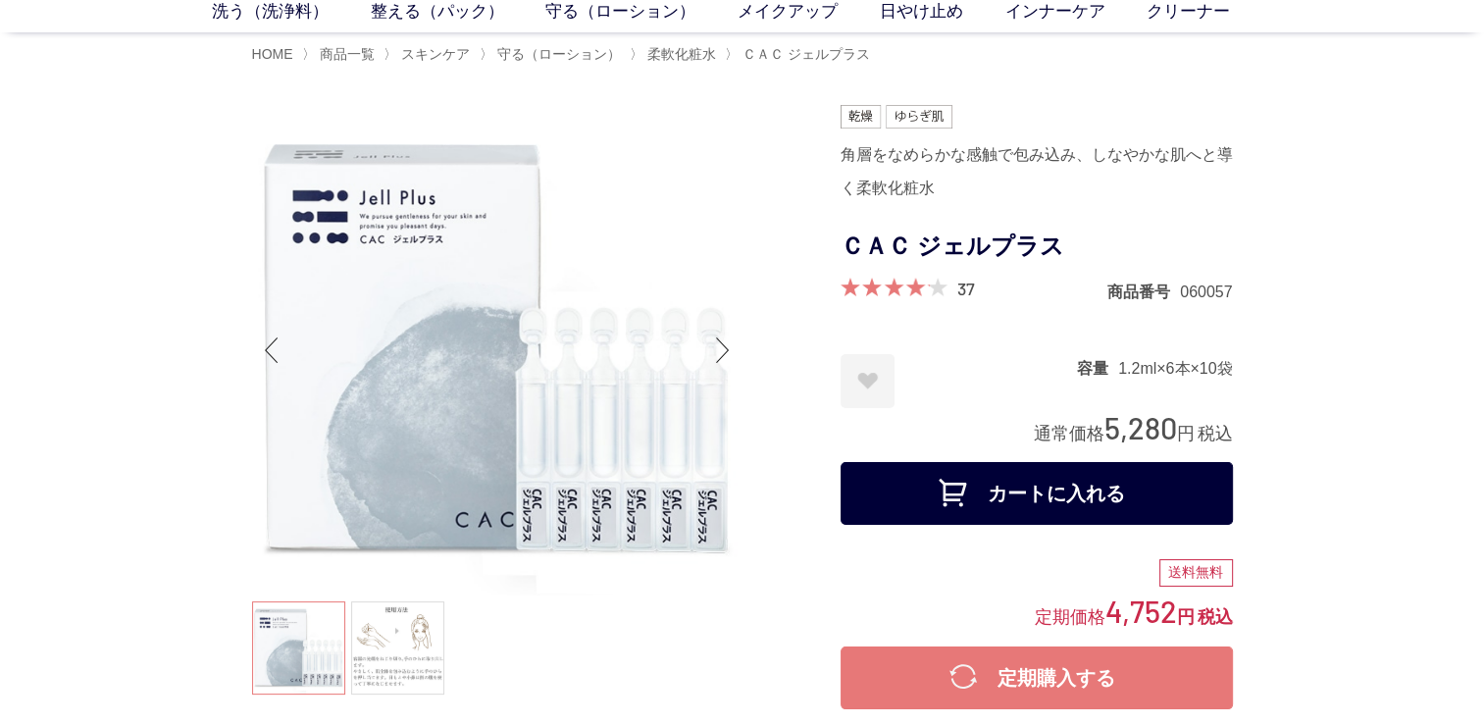
click at [1055, 496] on button "カートに入れる" at bounding box center [1037, 493] width 392 height 63
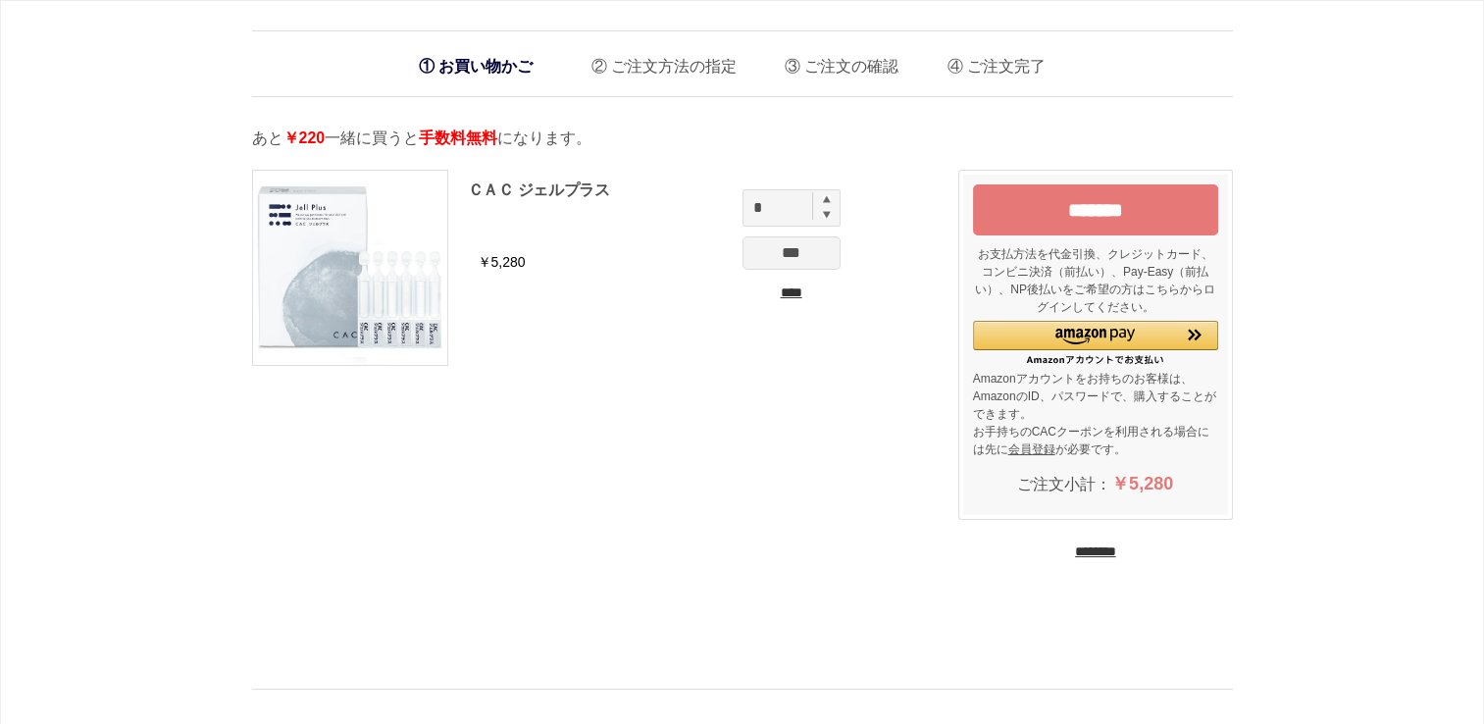
click at [1075, 548] on input "********" at bounding box center [1095, 551] width 41 height 19
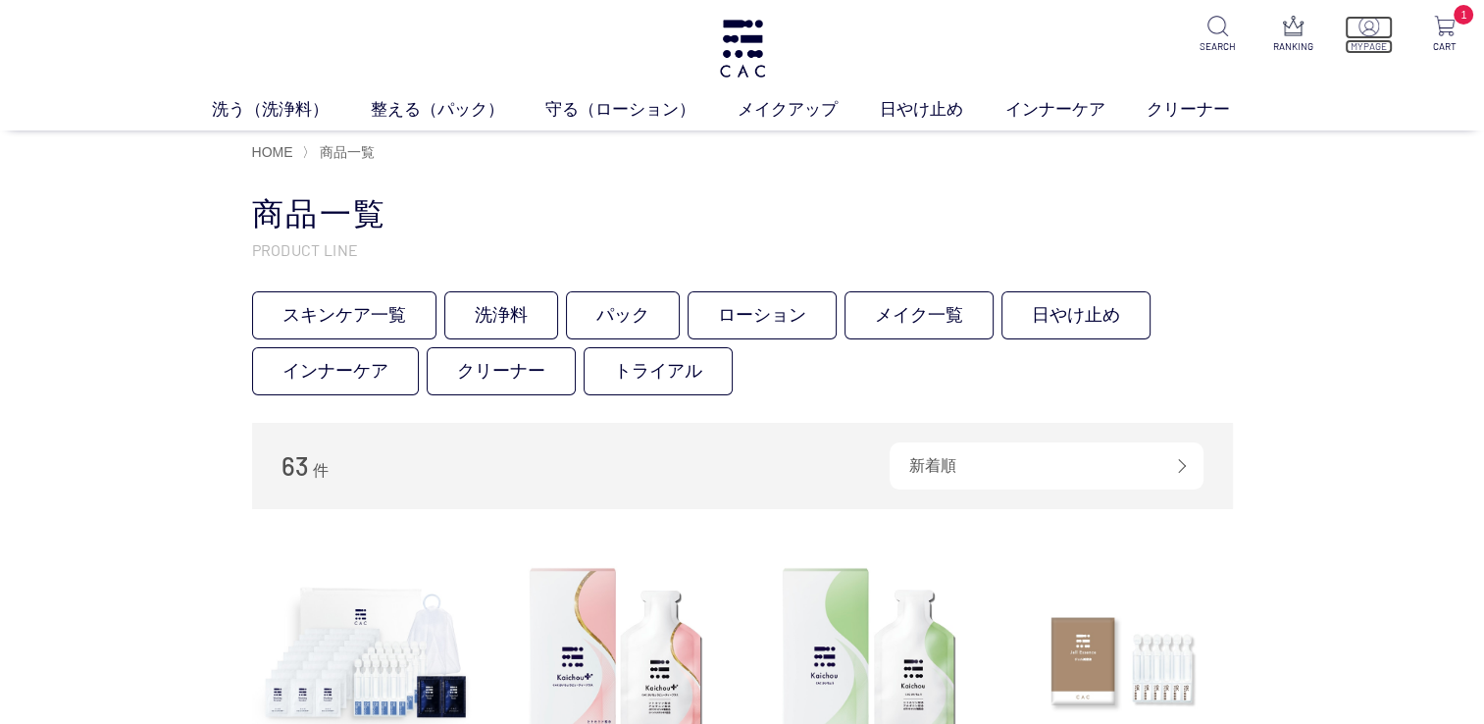
click at [1373, 33] on img at bounding box center [1368, 26] width 21 height 21
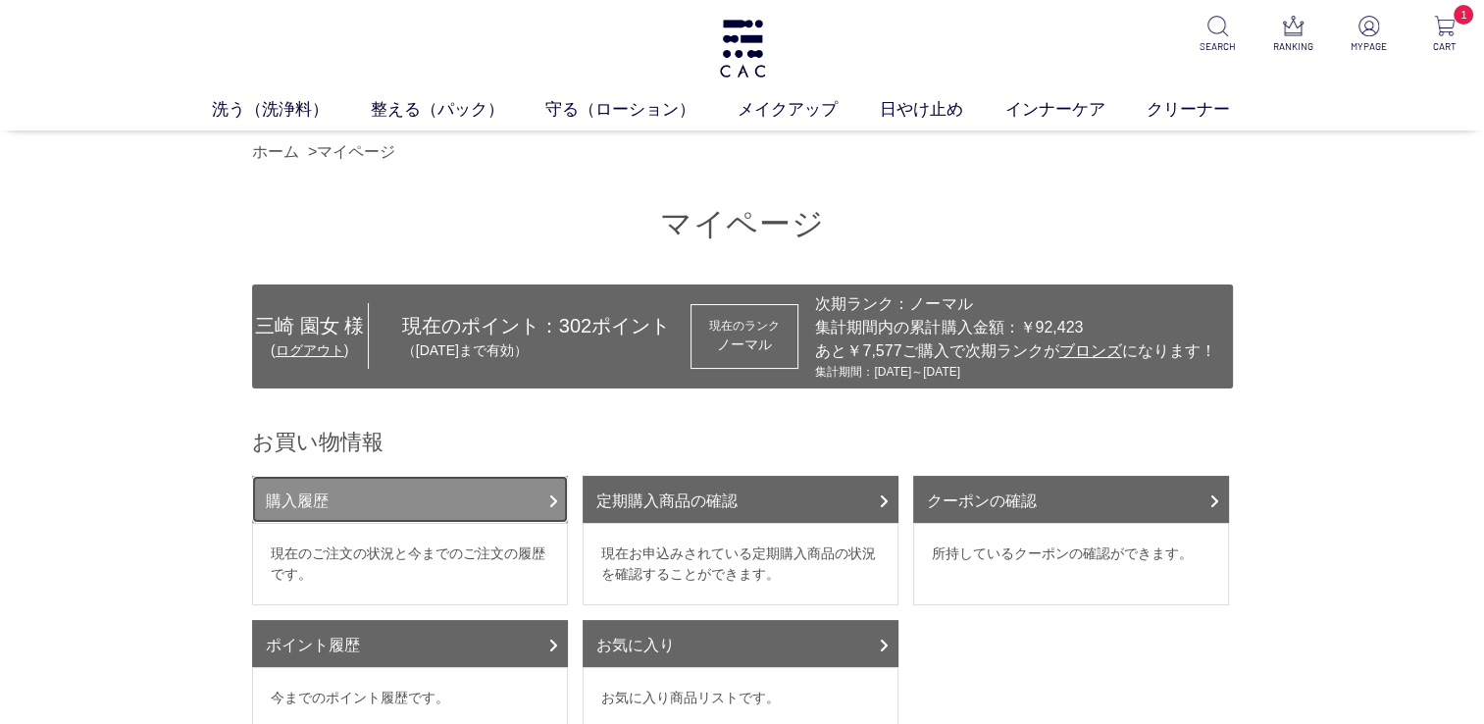
click at [300, 500] on link "購入履歴" at bounding box center [410, 499] width 316 height 47
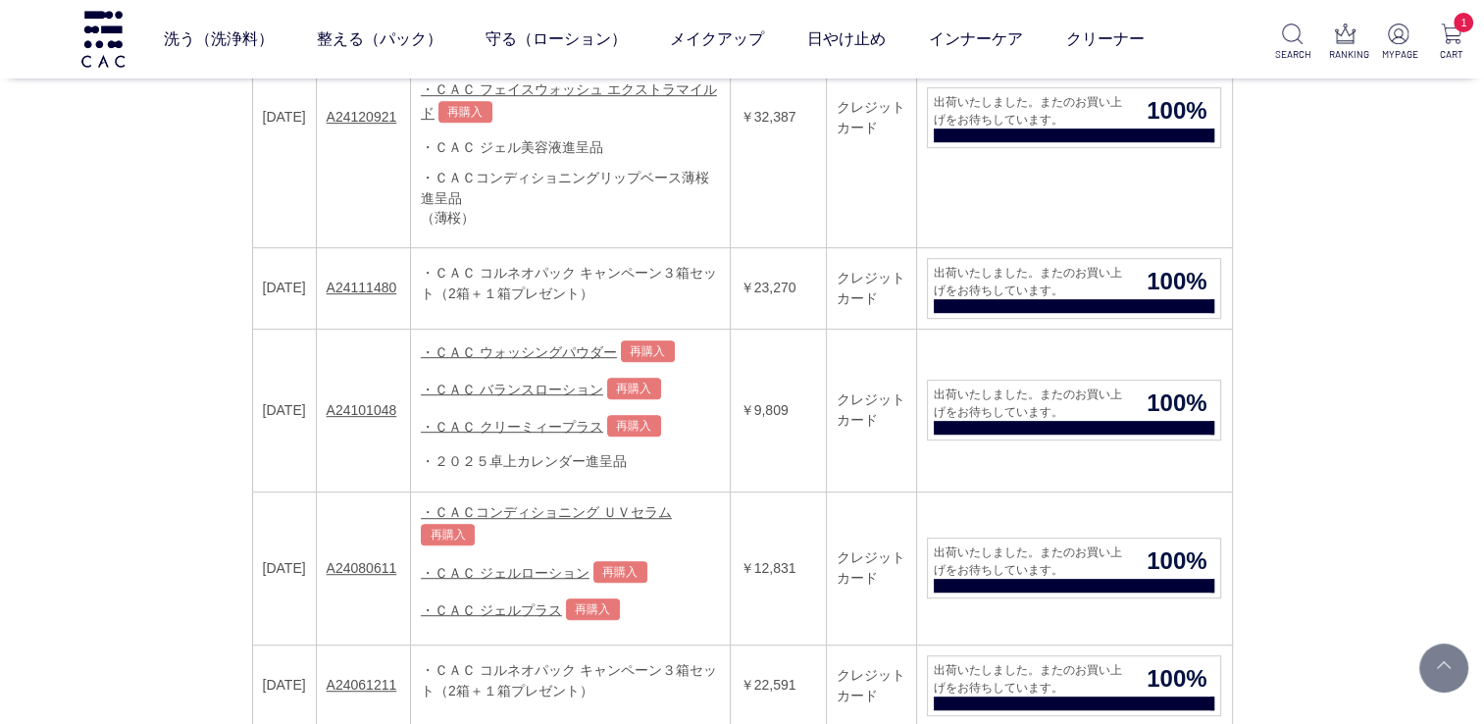
scroll to position [981, 0]
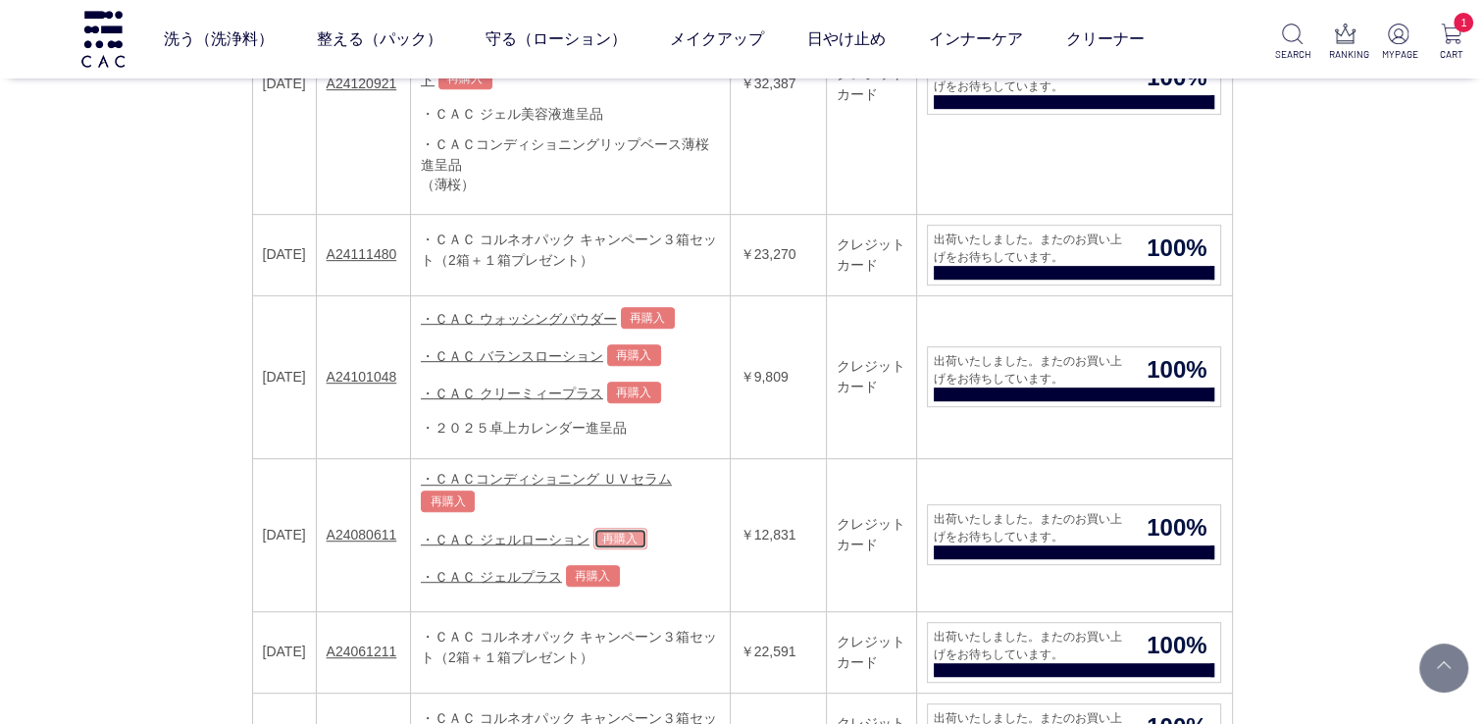
click at [624, 528] on link "再購入" at bounding box center [620, 539] width 54 height 22
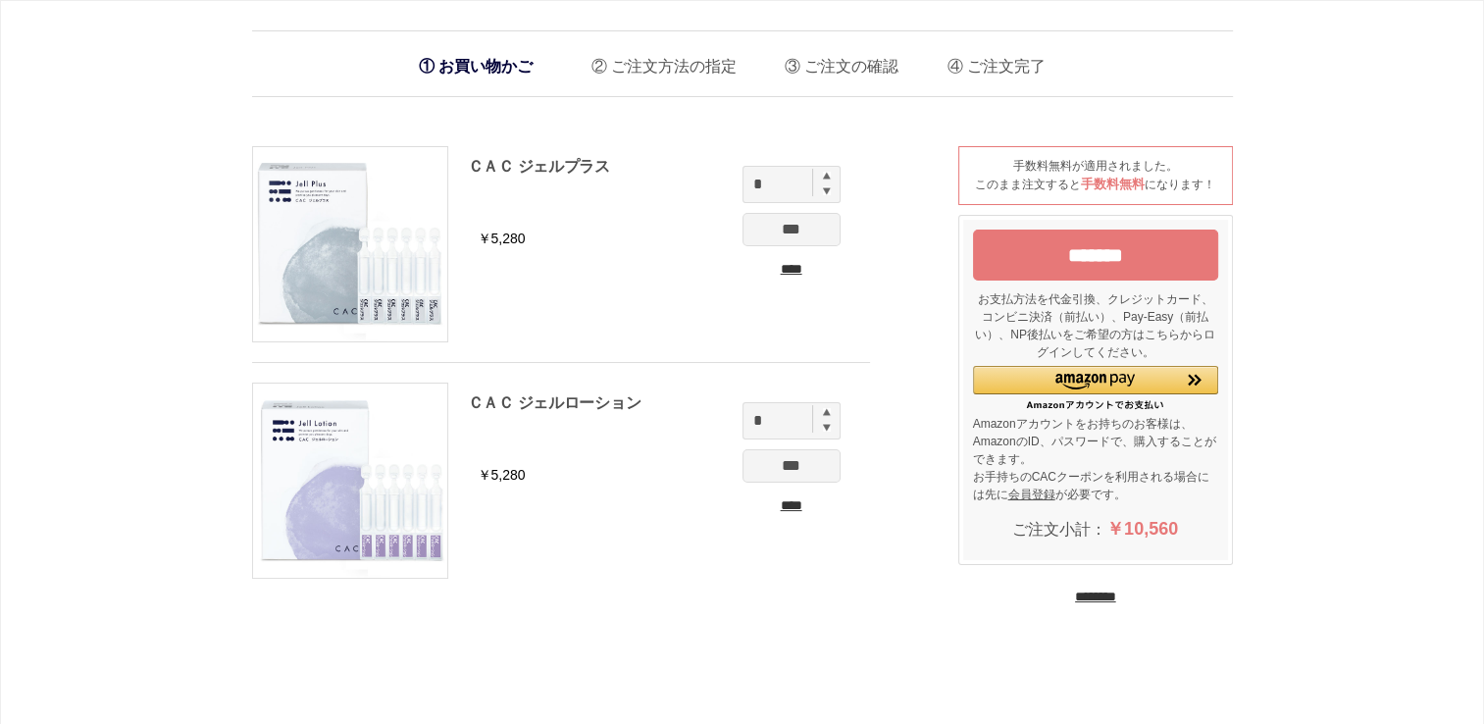
click at [1089, 587] on input "********" at bounding box center [1095, 596] width 41 height 19
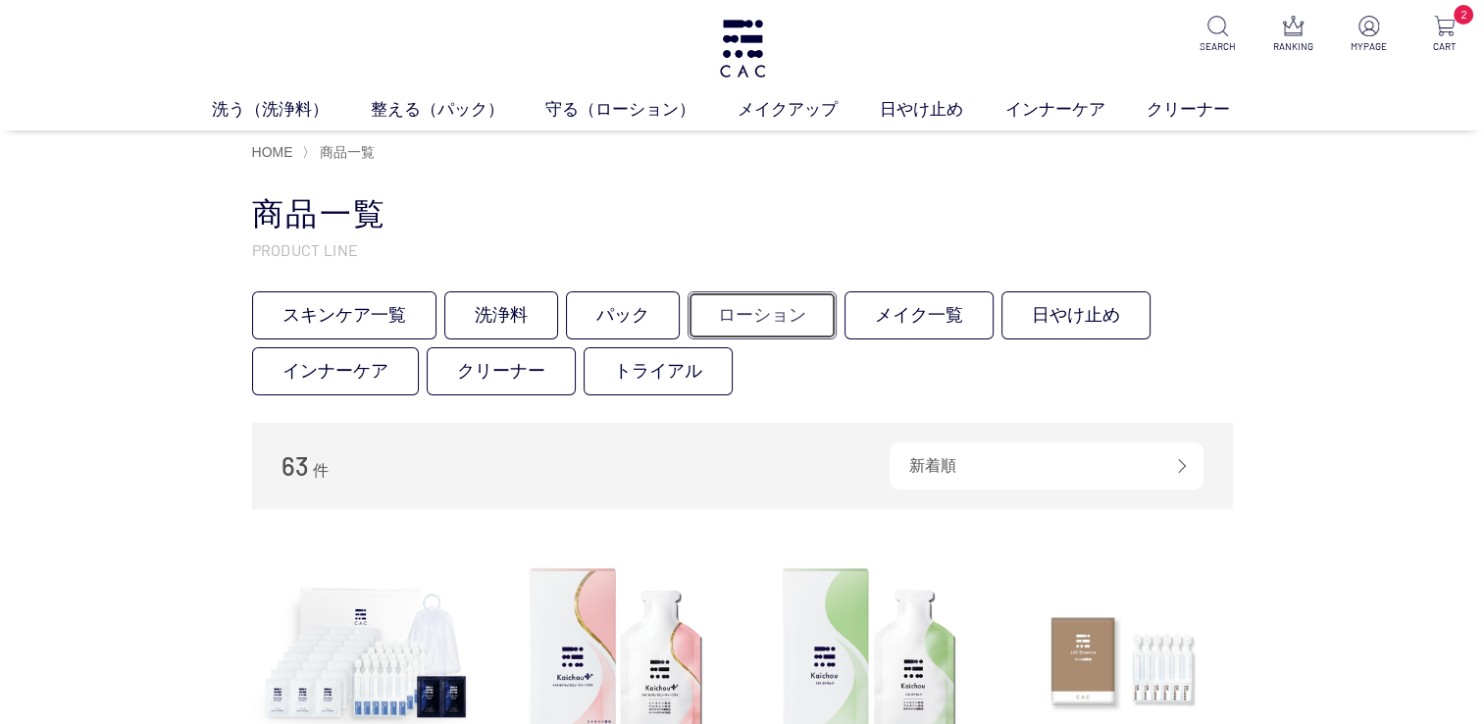
click at [737, 303] on link "ローション" at bounding box center [762, 315] width 149 height 48
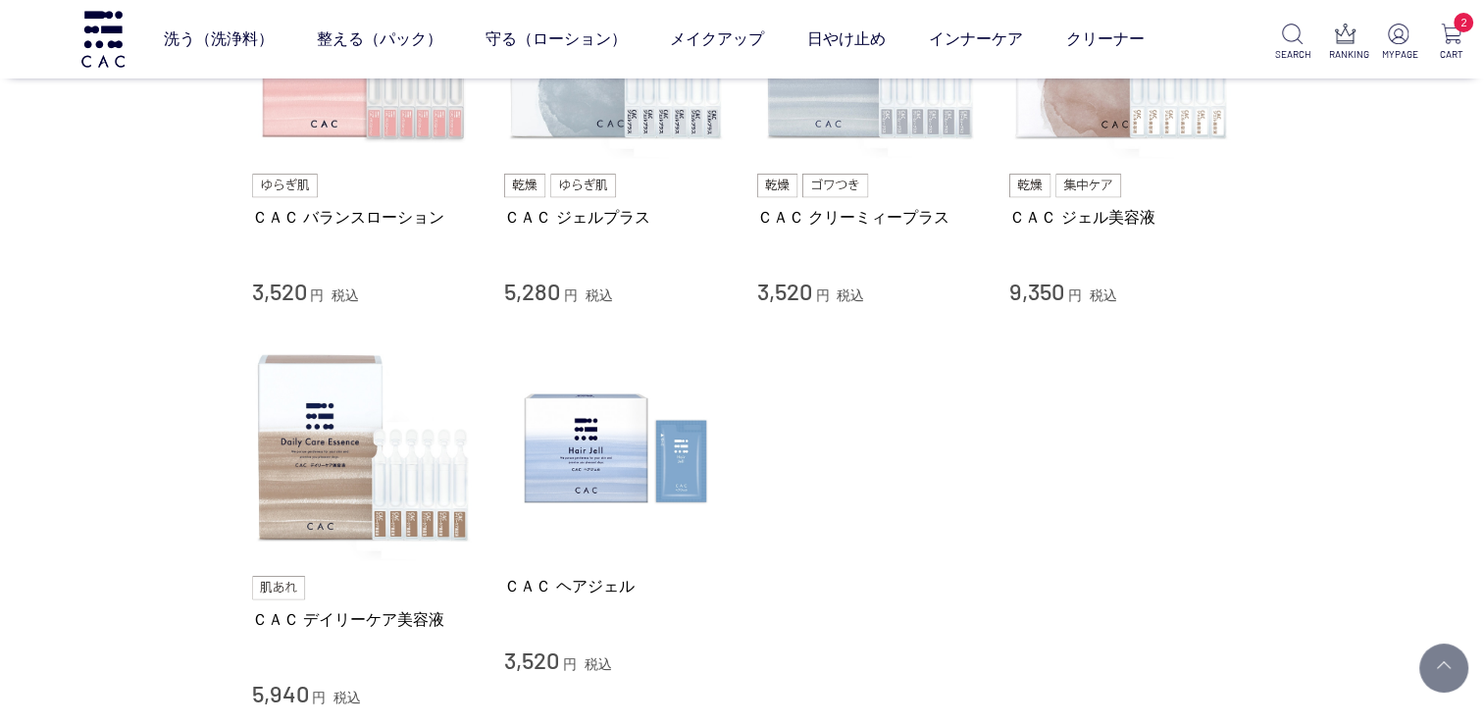
scroll to position [981, 0]
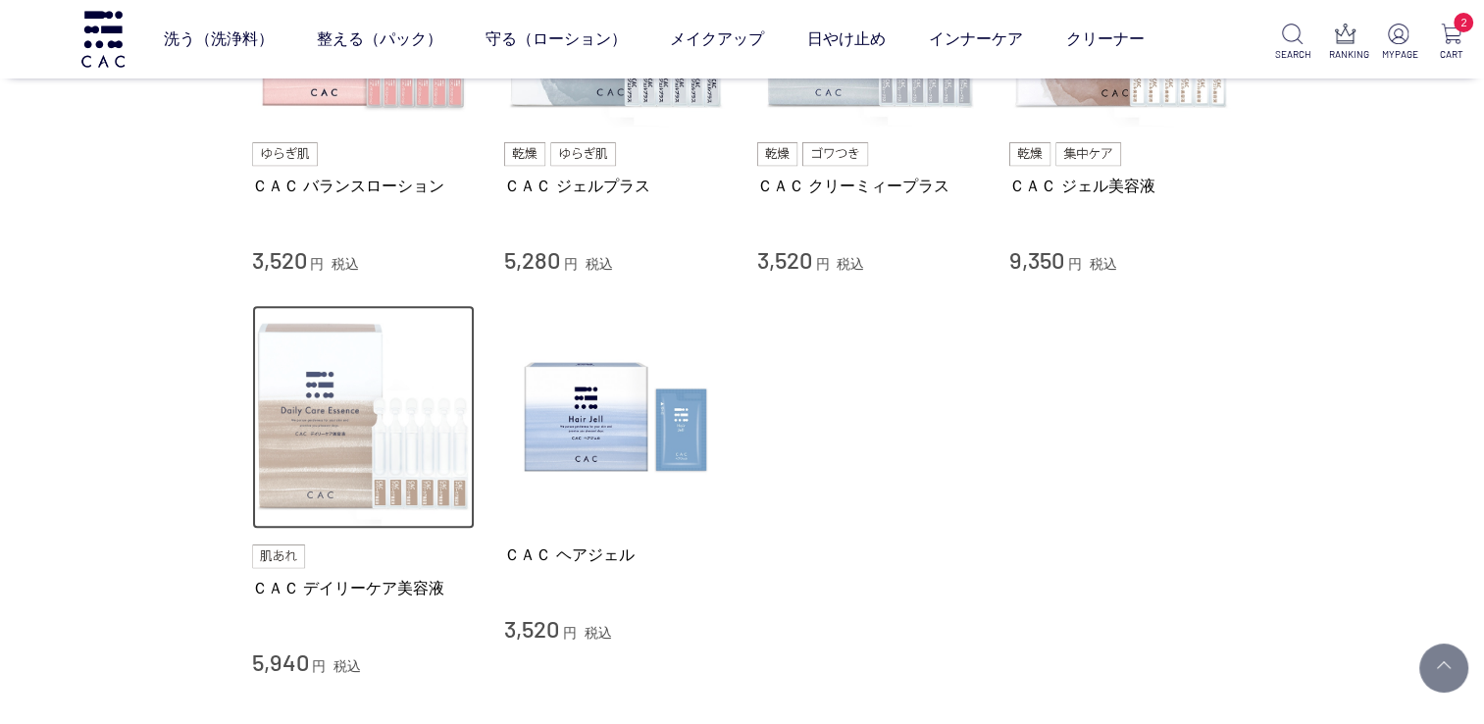
click at [310, 448] on img at bounding box center [364, 417] width 224 height 224
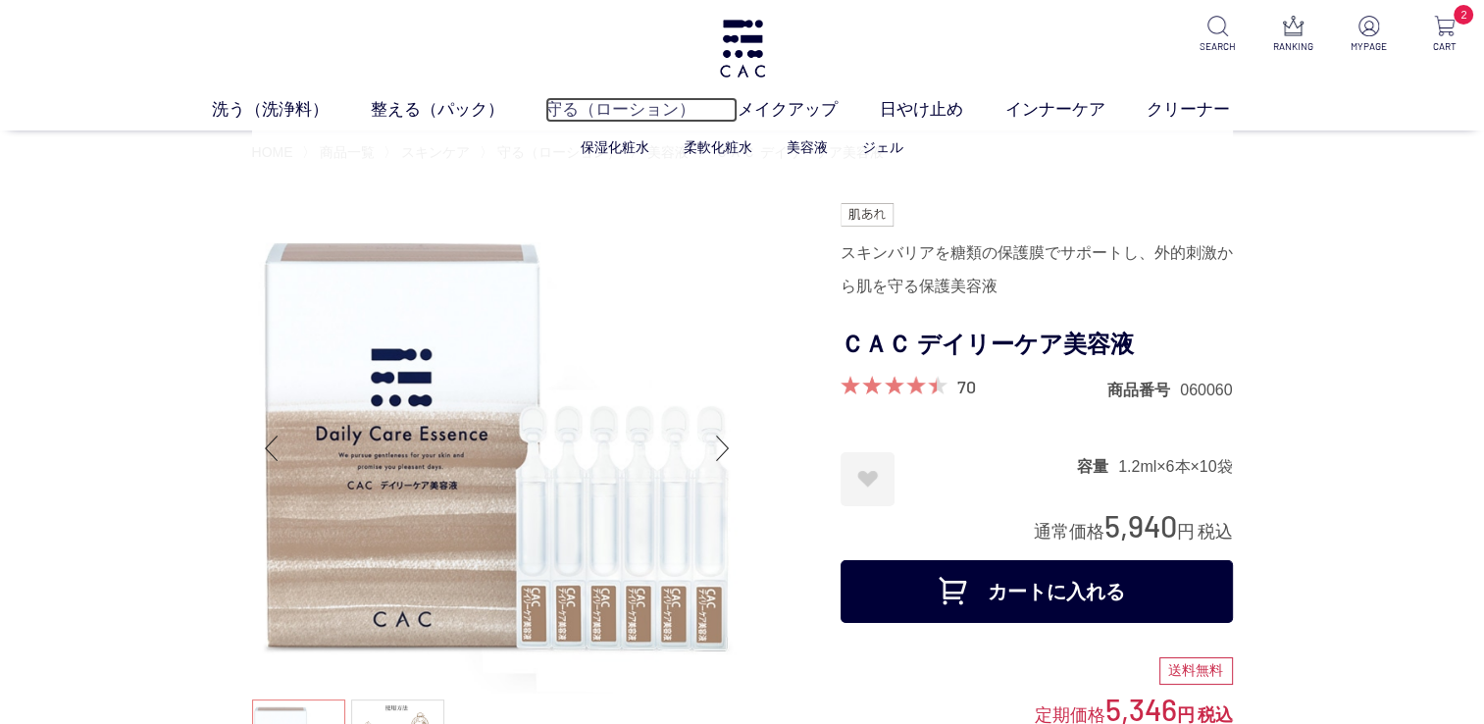
click at [573, 108] on link "守る（ローション）" at bounding box center [641, 109] width 192 height 25
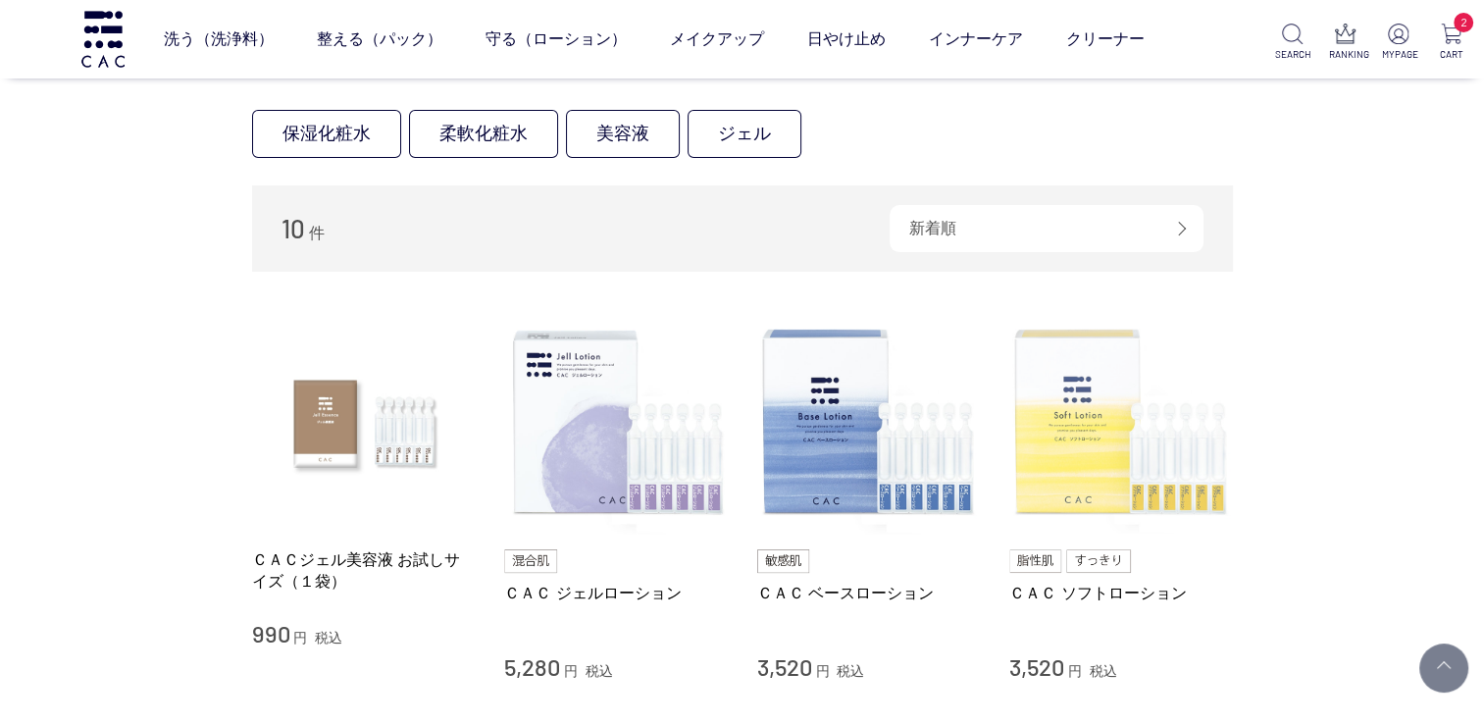
scroll to position [294, 0]
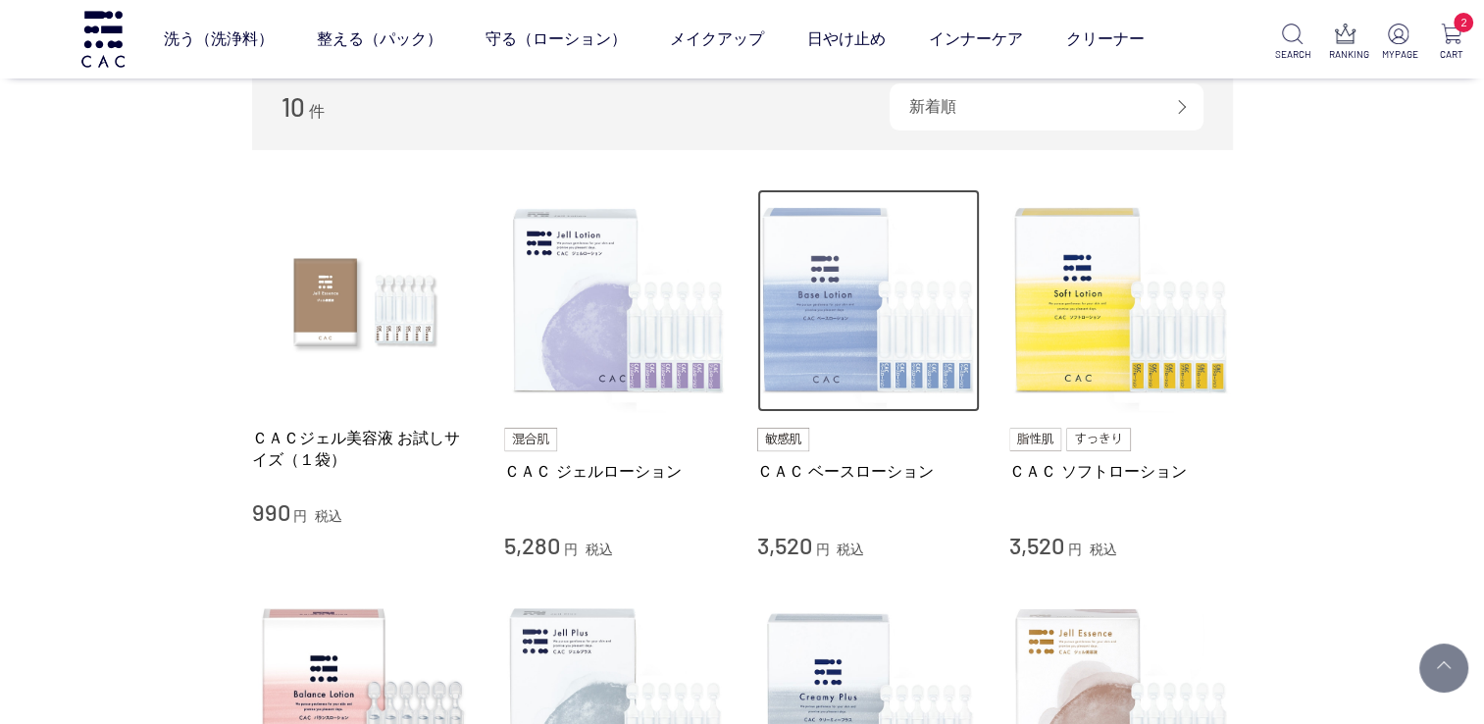
click at [787, 308] on img at bounding box center [869, 301] width 224 height 224
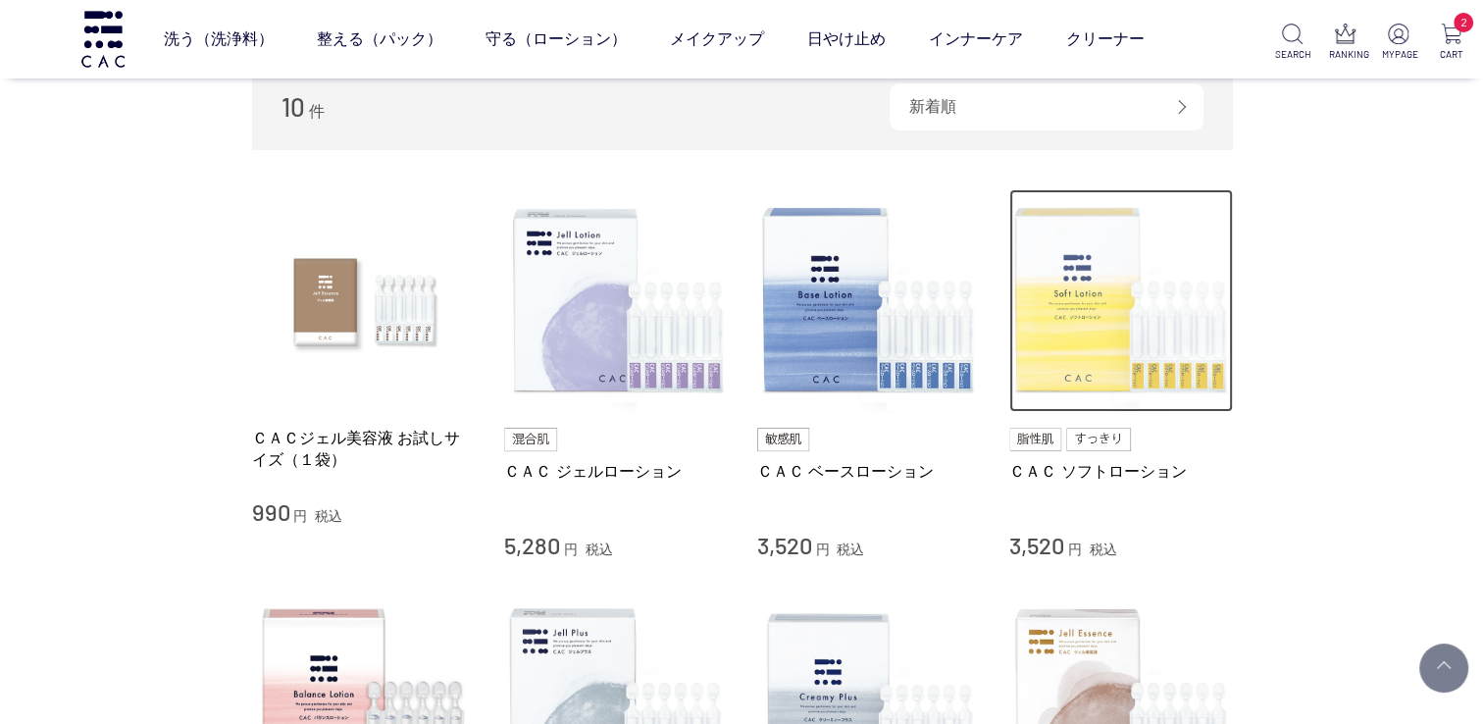
click at [1083, 366] on img at bounding box center [1121, 301] width 224 height 224
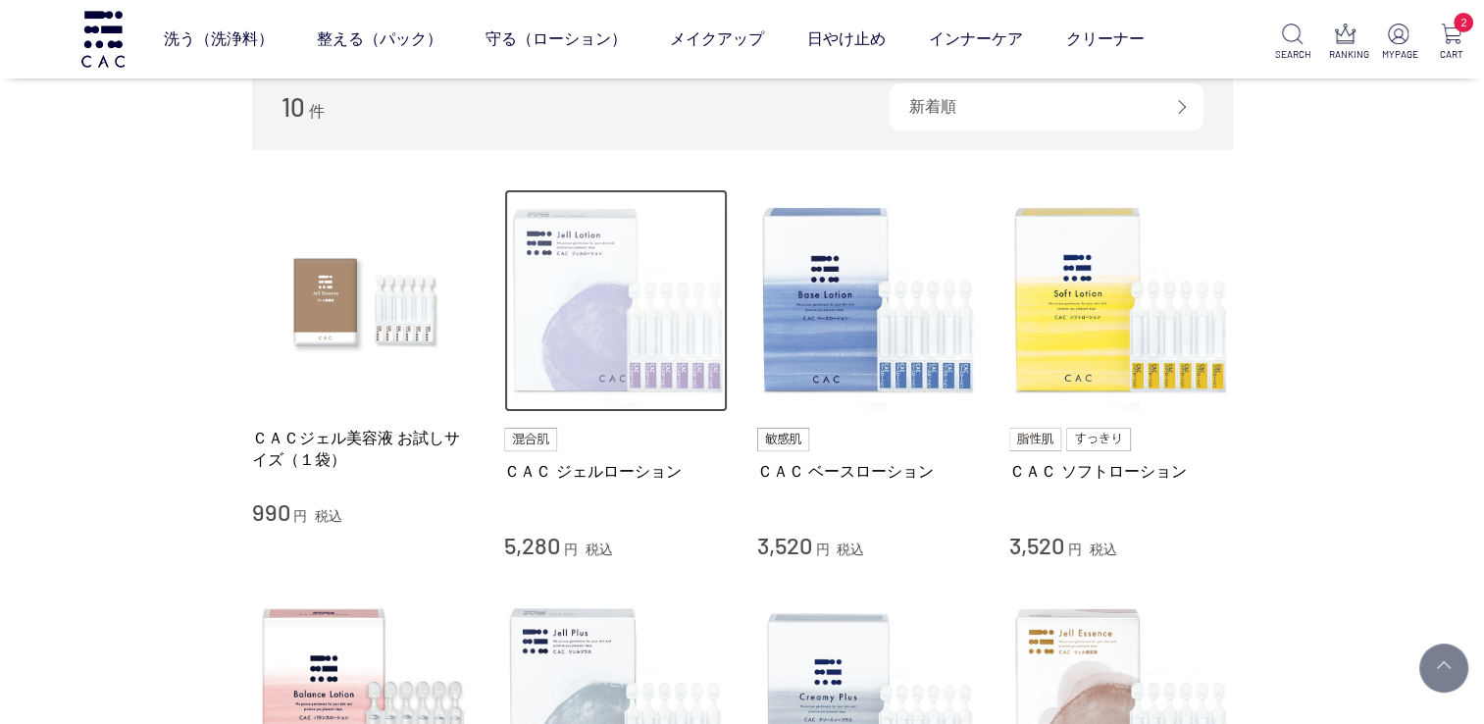
click at [613, 265] on img at bounding box center [616, 301] width 224 height 224
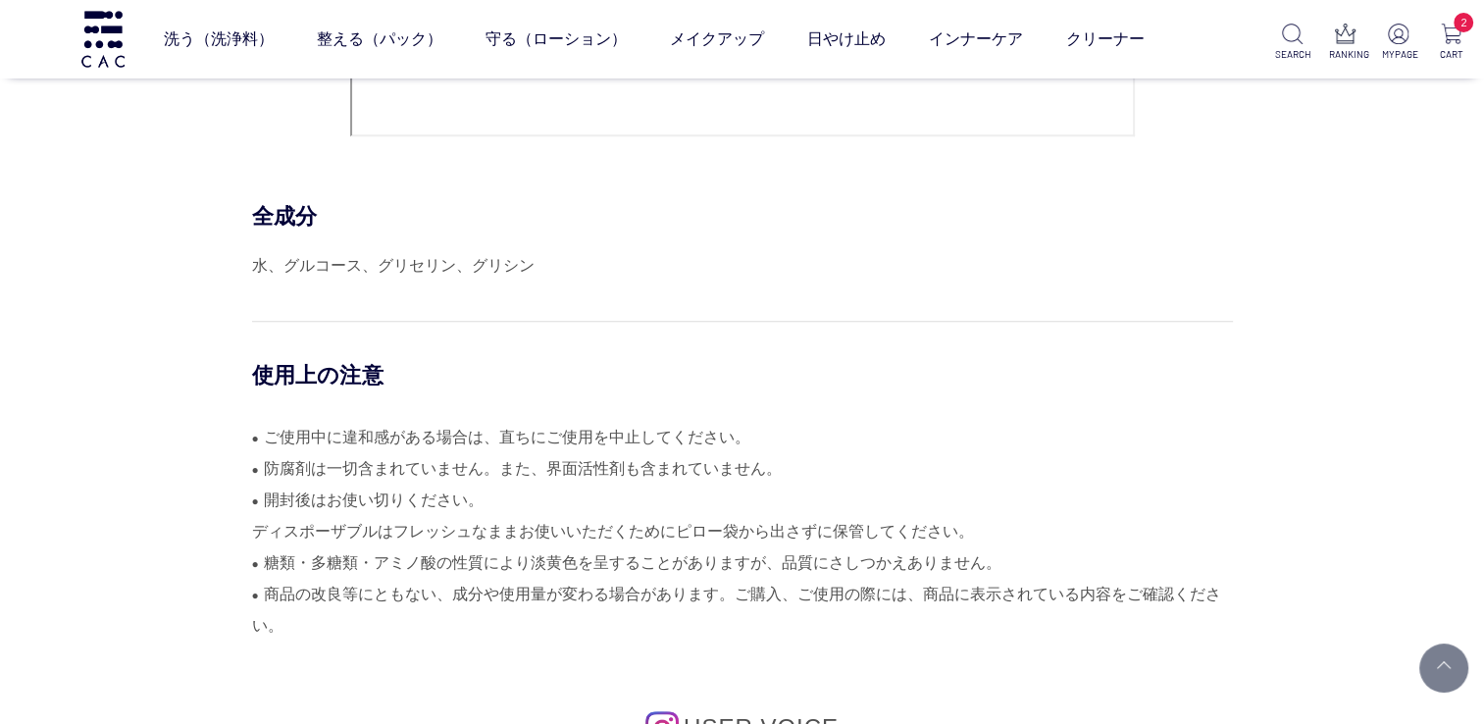
scroll to position [9023, 0]
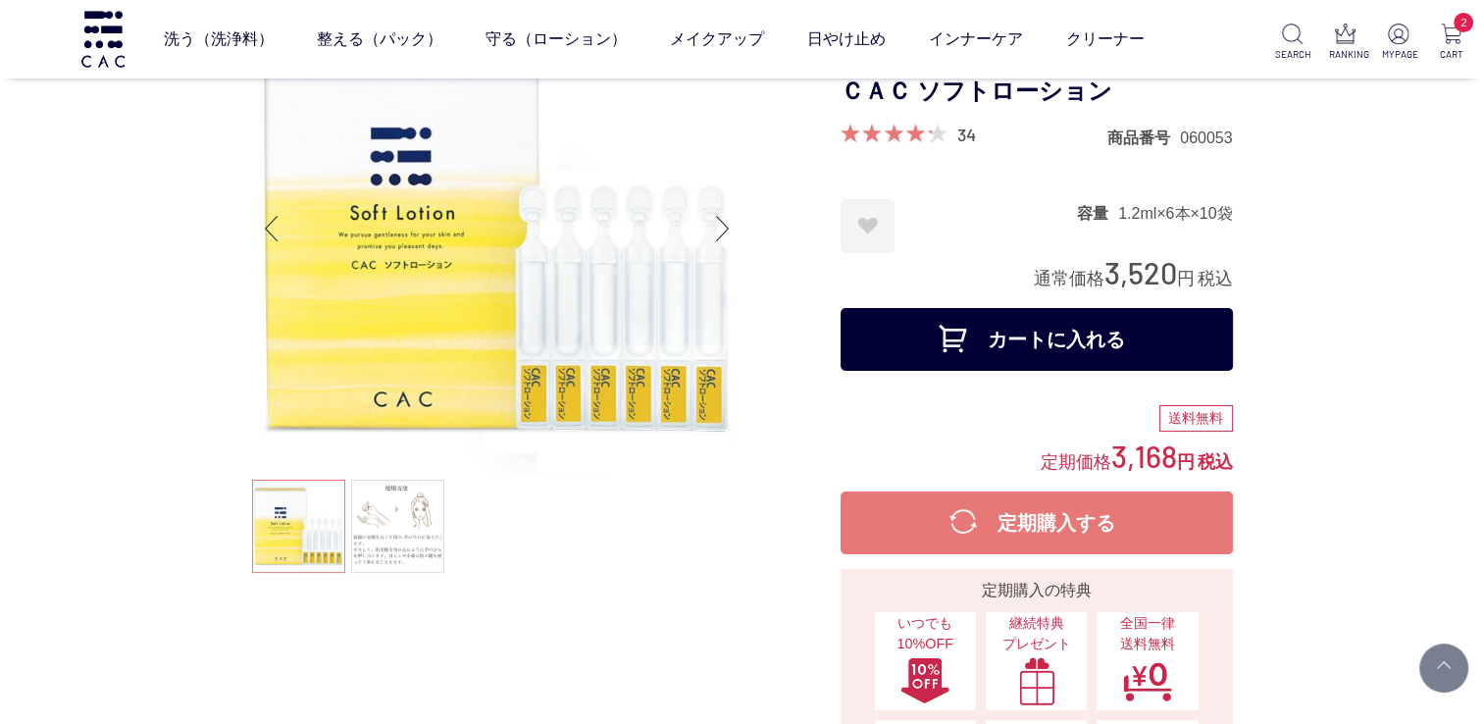
scroll to position [196, 0]
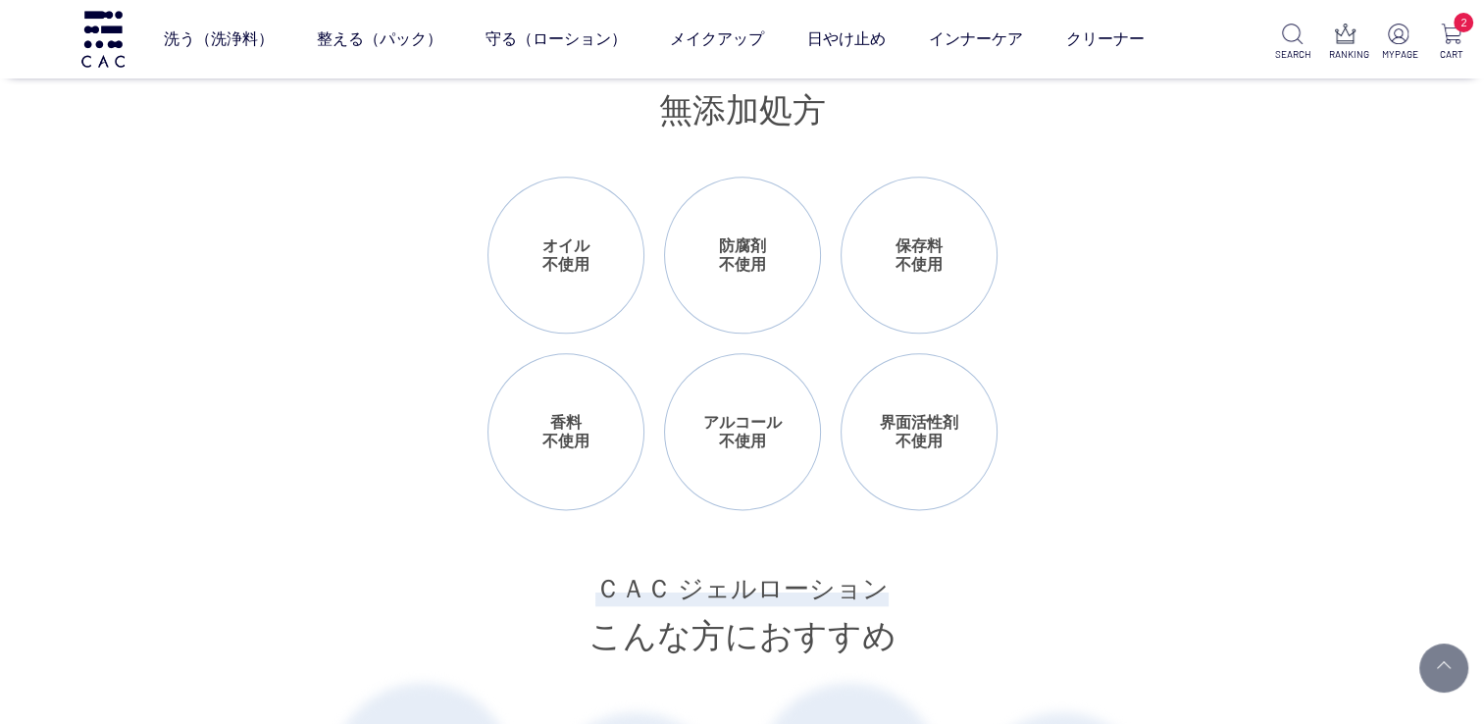
scroll to position [2452, 0]
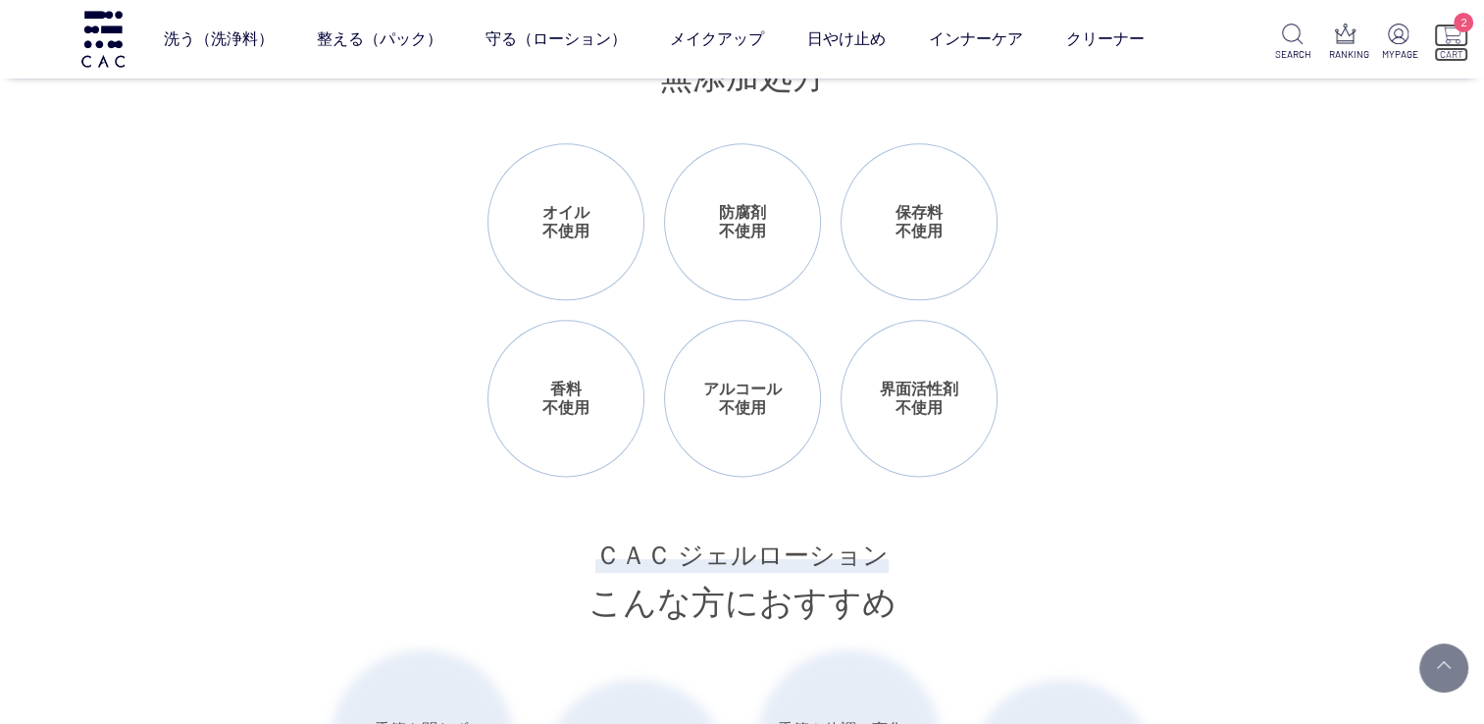
click at [1459, 31] on span "2" at bounding box center [1463, 23] width 20 height 20
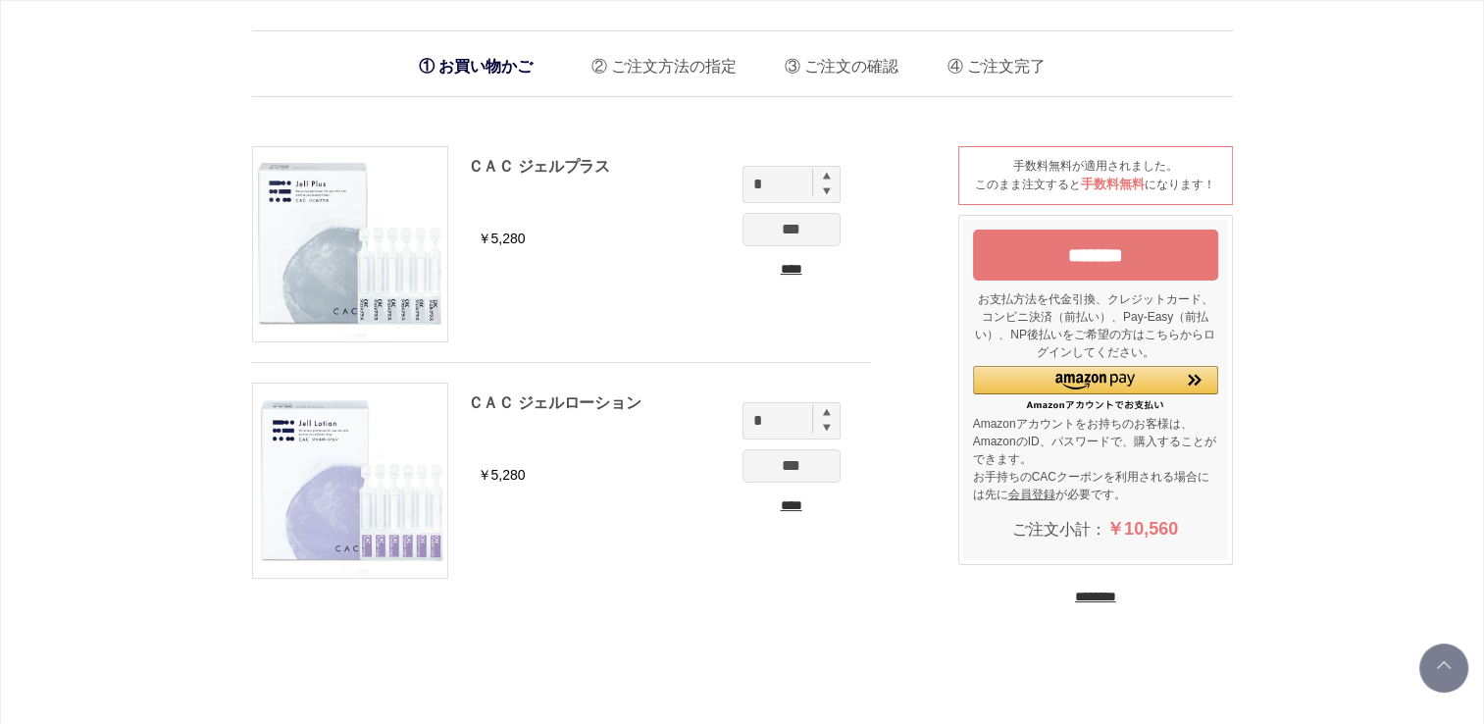
click at [1125, 253] on input "*******" at bounding box center [1095, 254] width 245 height 51
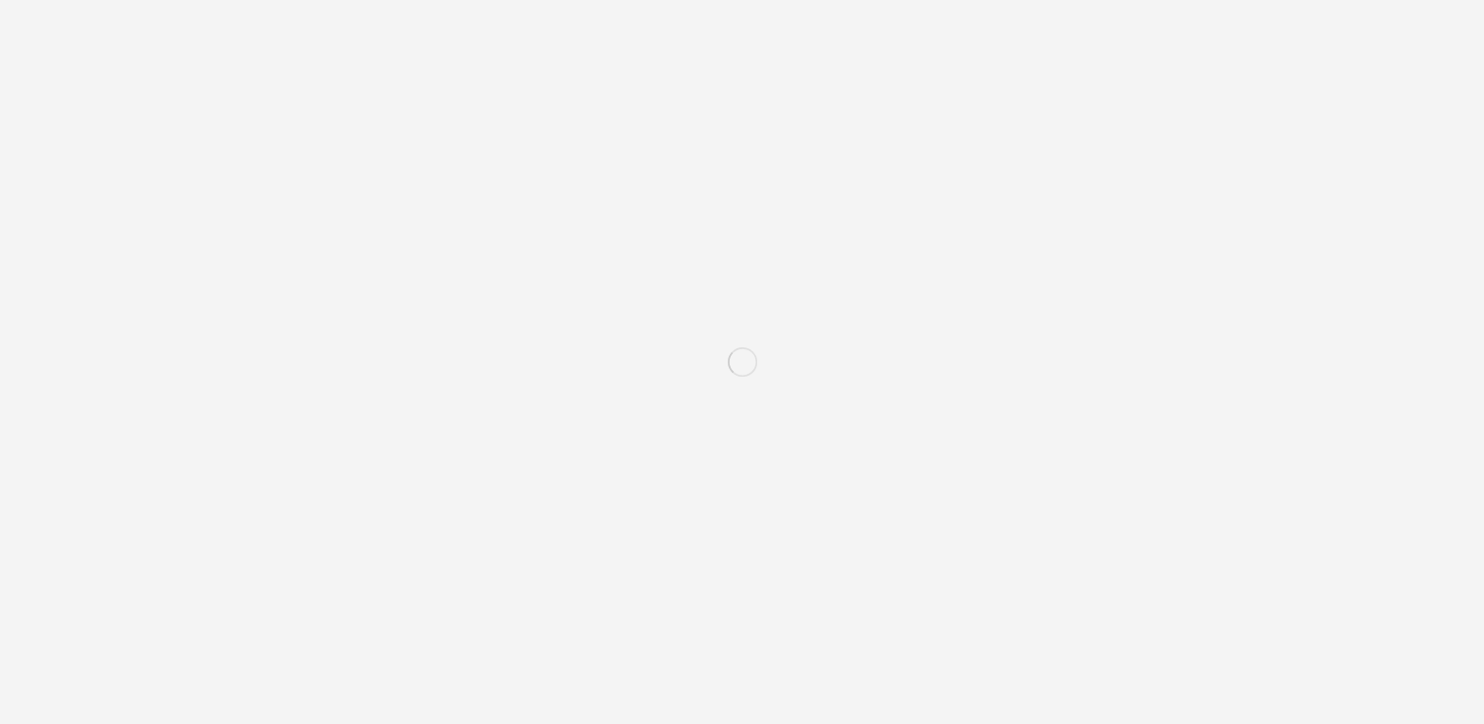
scroll to position [294, 0]
